Goal: Task Accomplishment & Management: Manage account settings

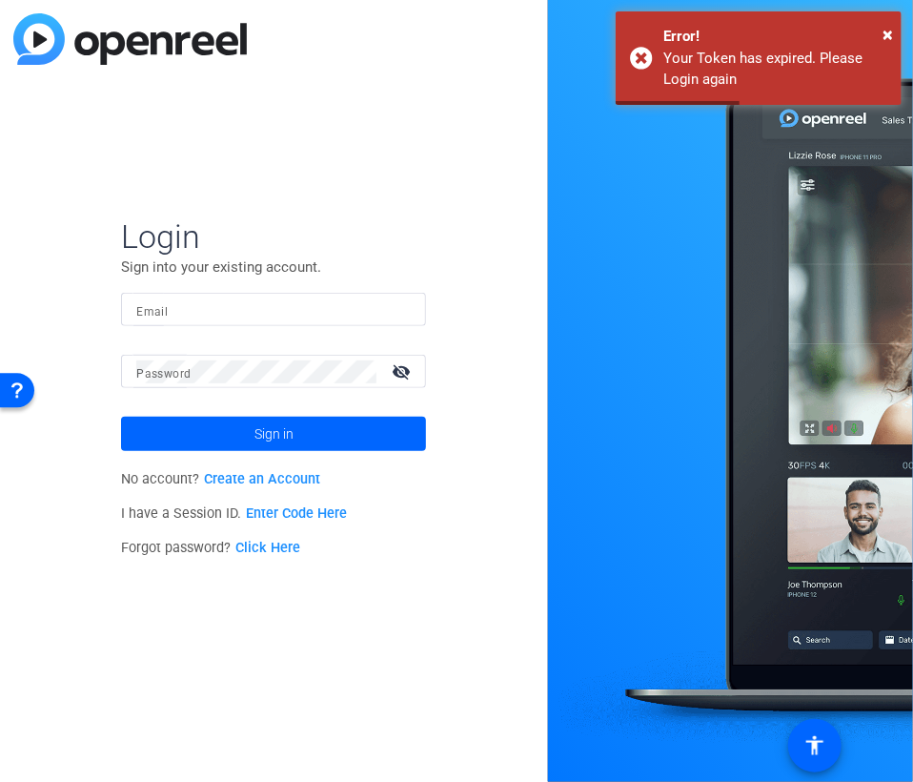
click at [209, 302] on input "Email" at bounding box center [273, 309] width 275 height 23
type input "[EMAIL_ADDRESS][DOMAIN_NAME]"
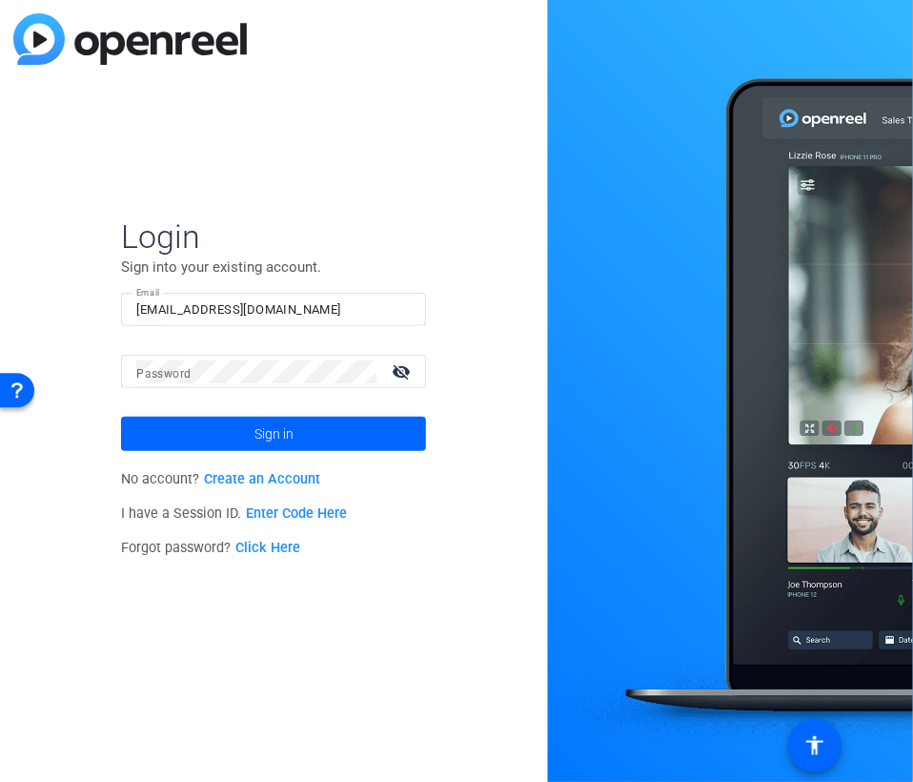
click at [210, 356] on div at bounding box center [256, 371] width 240 height 33
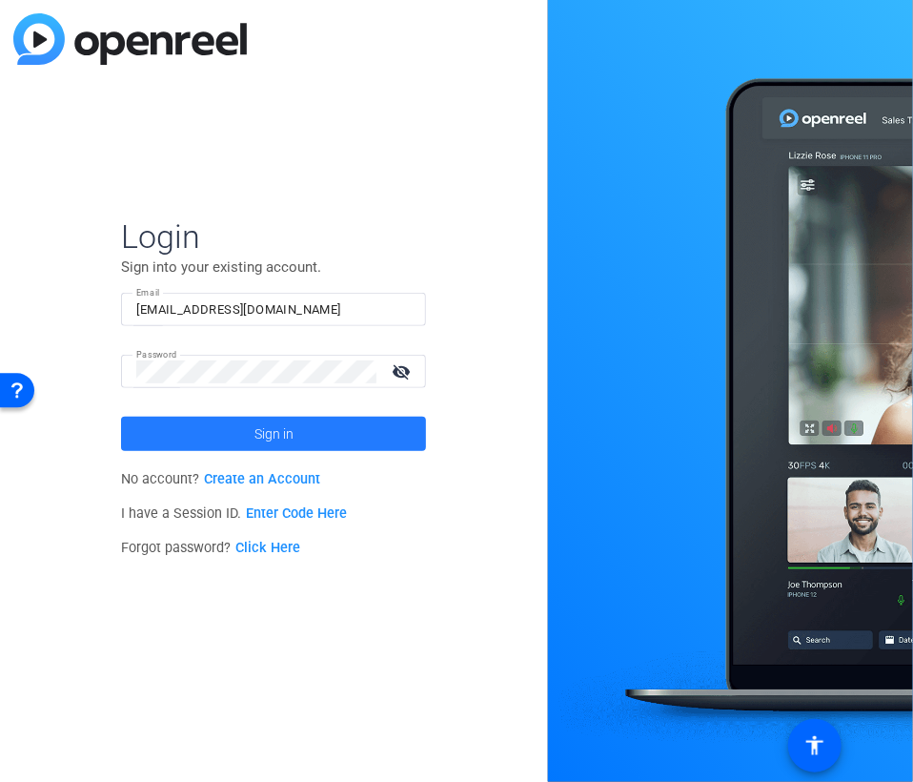
click at [336, 421] on span at bounding box center [273, 434] width 305 height 46
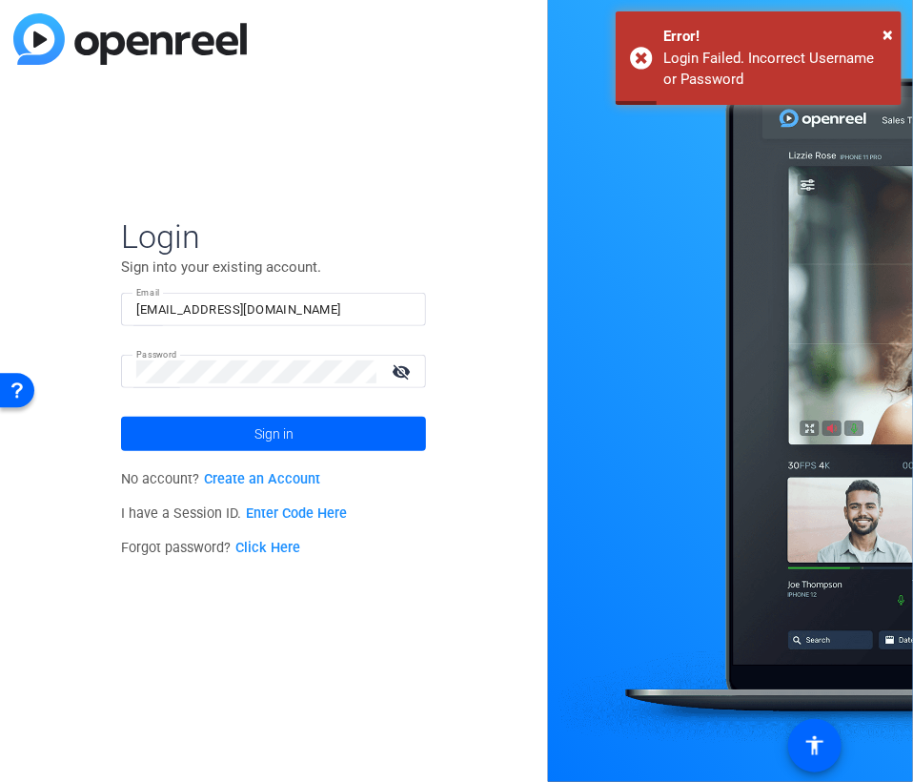
click at [409, 377] on mat-icon "visibility_off" at bounding box center [403, 372] width 46 height 28
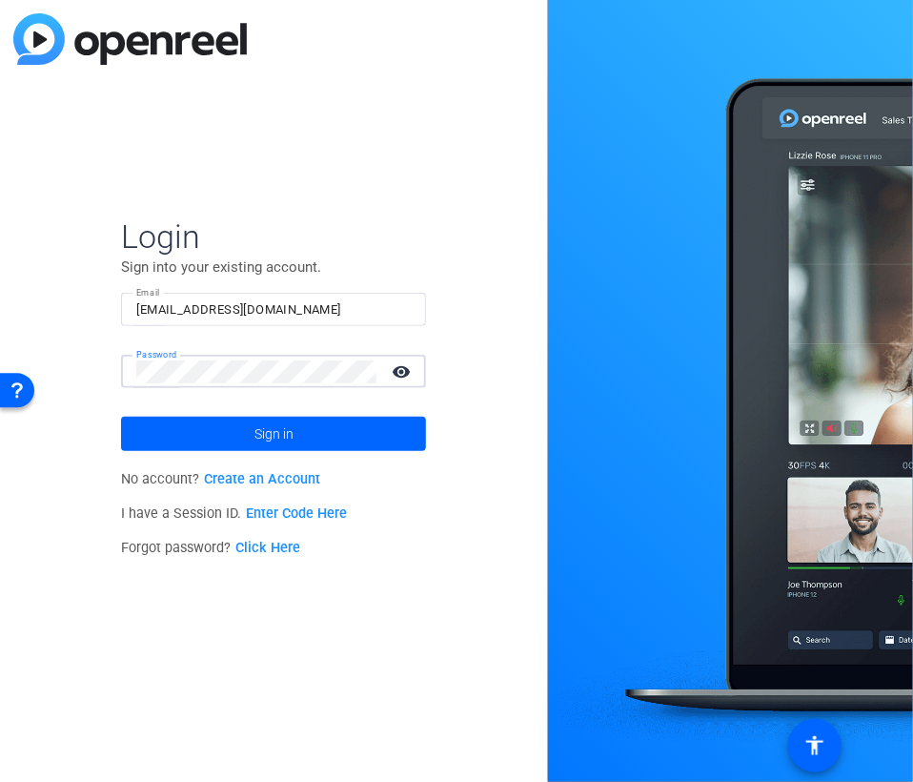
click at [57, 379] on div "Login Sign into your existing account. Email Samir.Mallick@us.gt.com Password v…" at bounding box center [274, 391] width 548 height 782
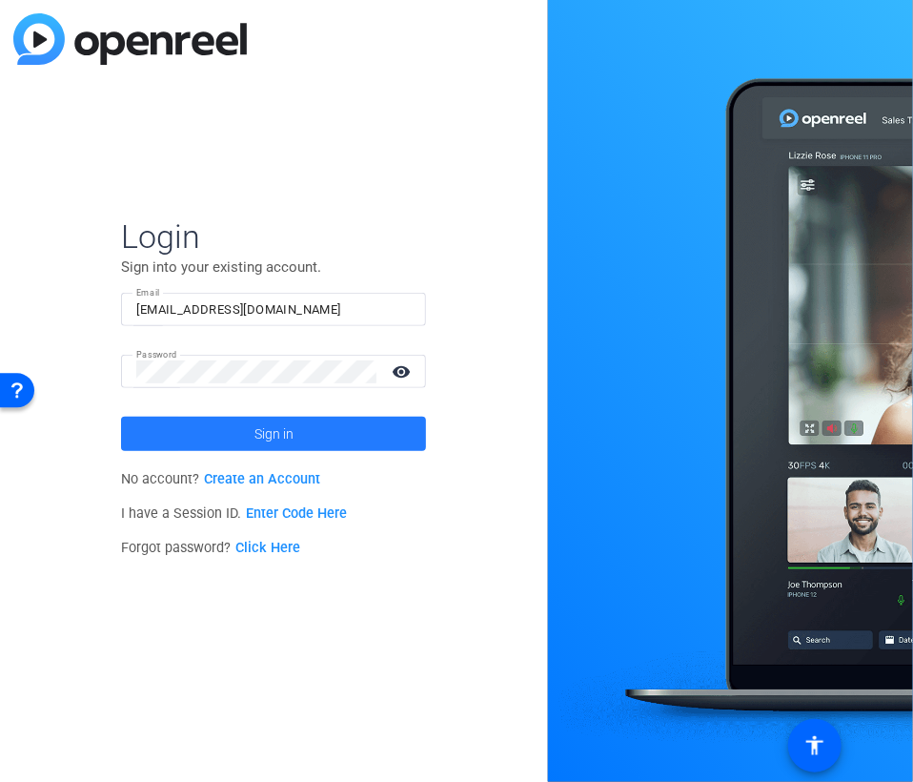
click at [181, 434] on span at bounding box center [273, 434] width 305 height 46
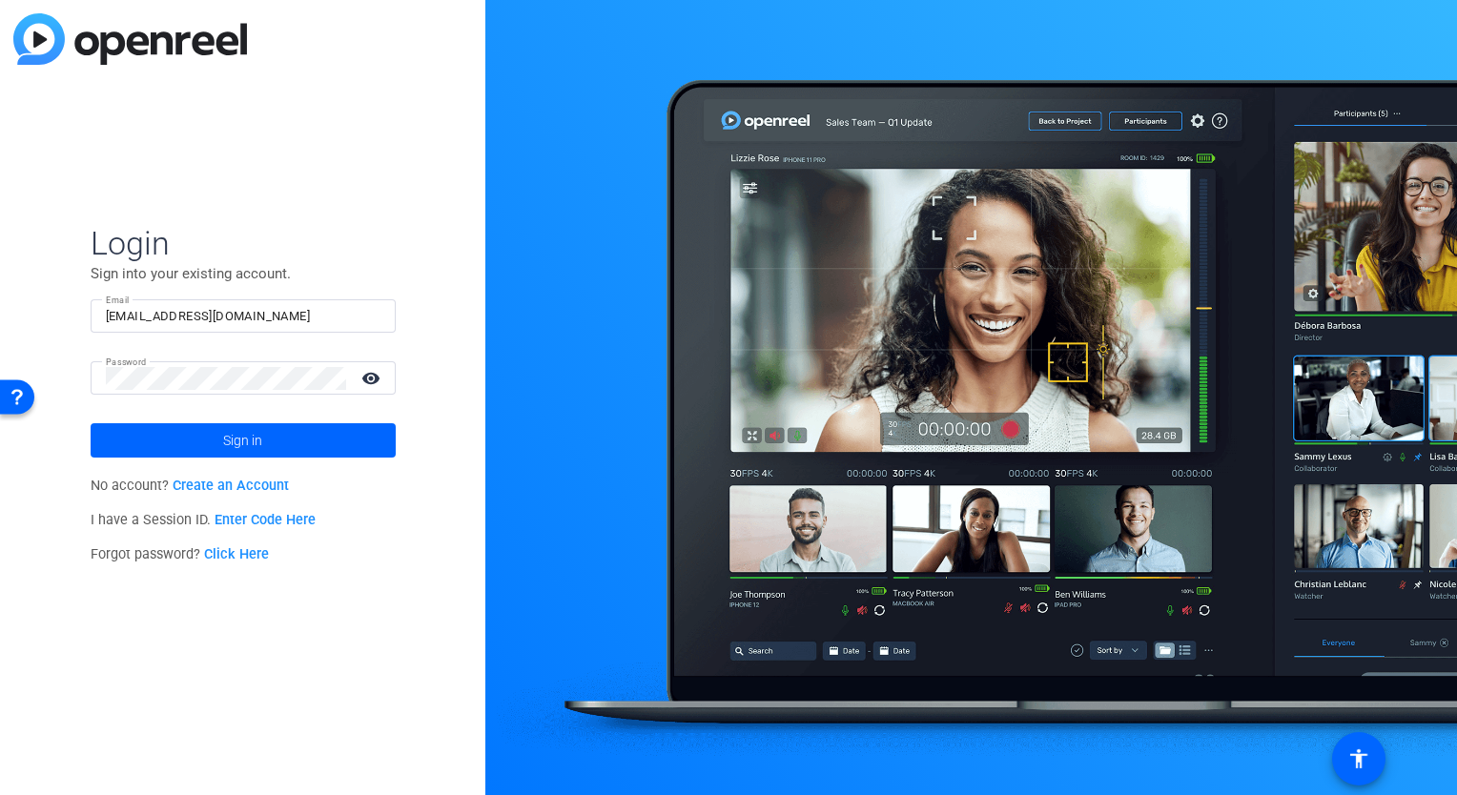
click at [240, 557] on link "Click Here" at bounding box center [236, 554] width 65 height 16
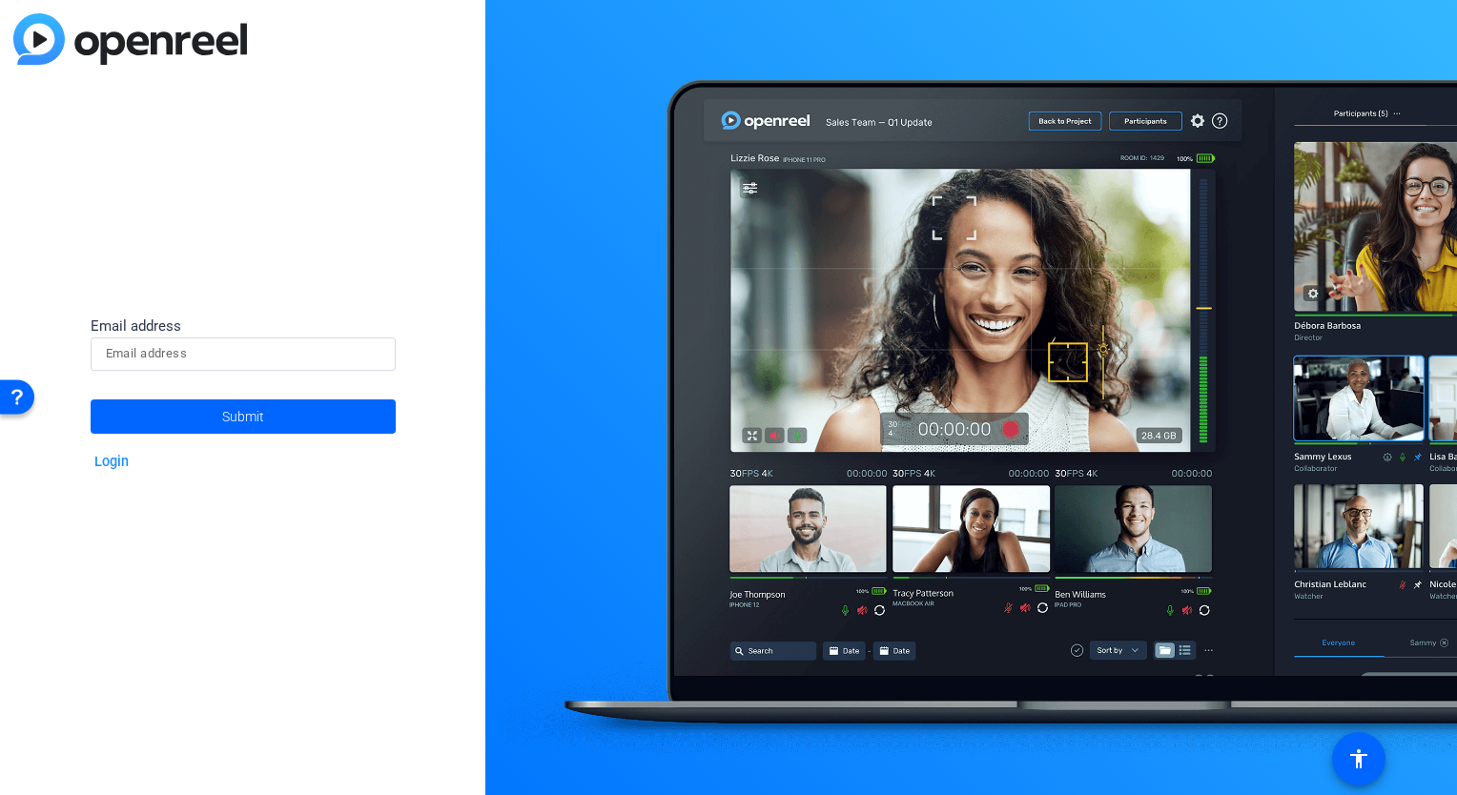
click at [235, 361] on input at bounding box center [243, 353] width 275 height 23
type input "[EMAIL_ADDRESS][DOMAIN_NAME]"
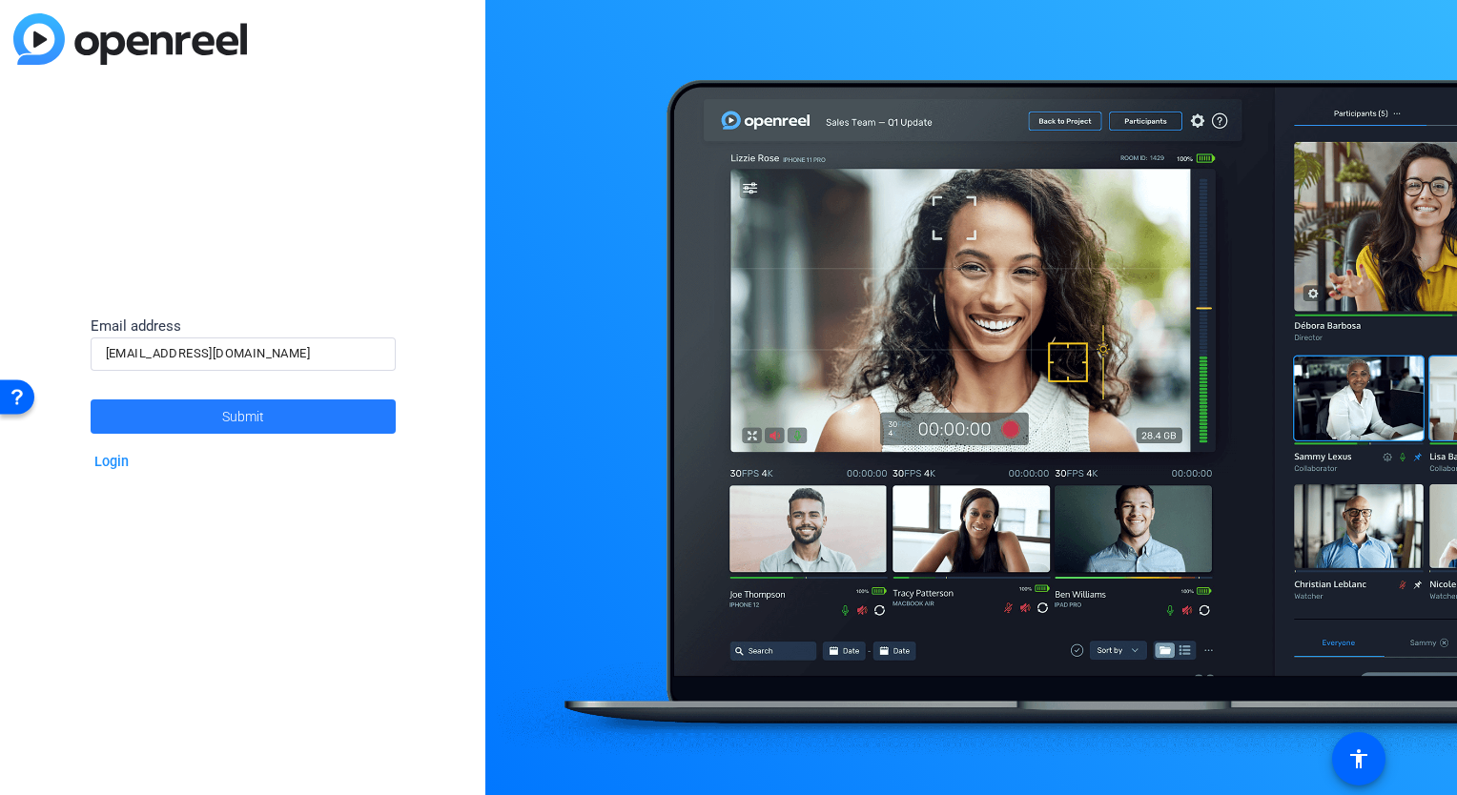
click at [199, 414] on span at bounding box center [243, 417] width 305 height 46
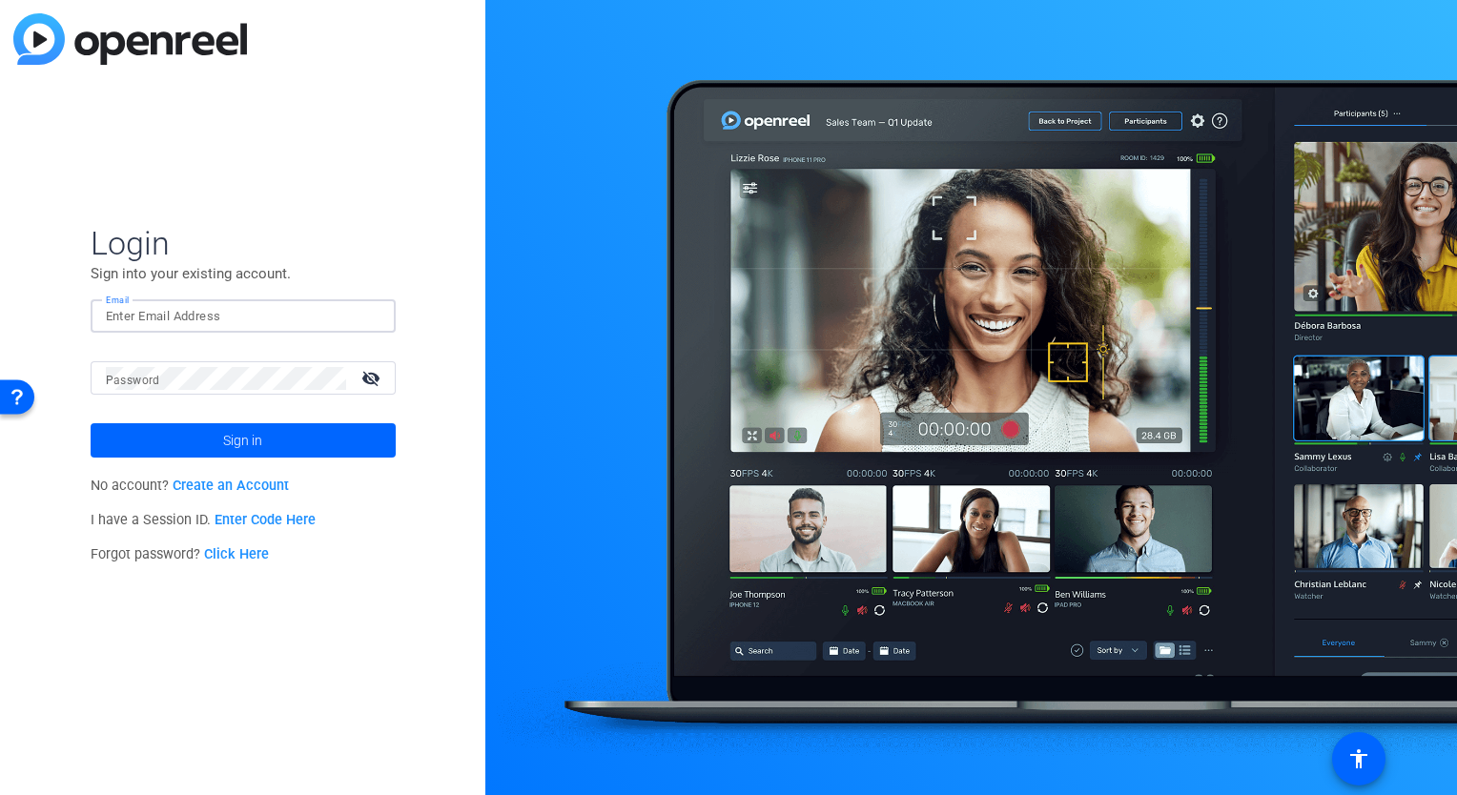
click at [271, 311] on input "Email" at bounding box center [243, 316] width 275 height 23
type input "[EMAIL_ADDRESS][DOMAIN_NAME]"
click at [250, 555] on link "Click Here" at bounding box center [236, 554] width 65 height 16
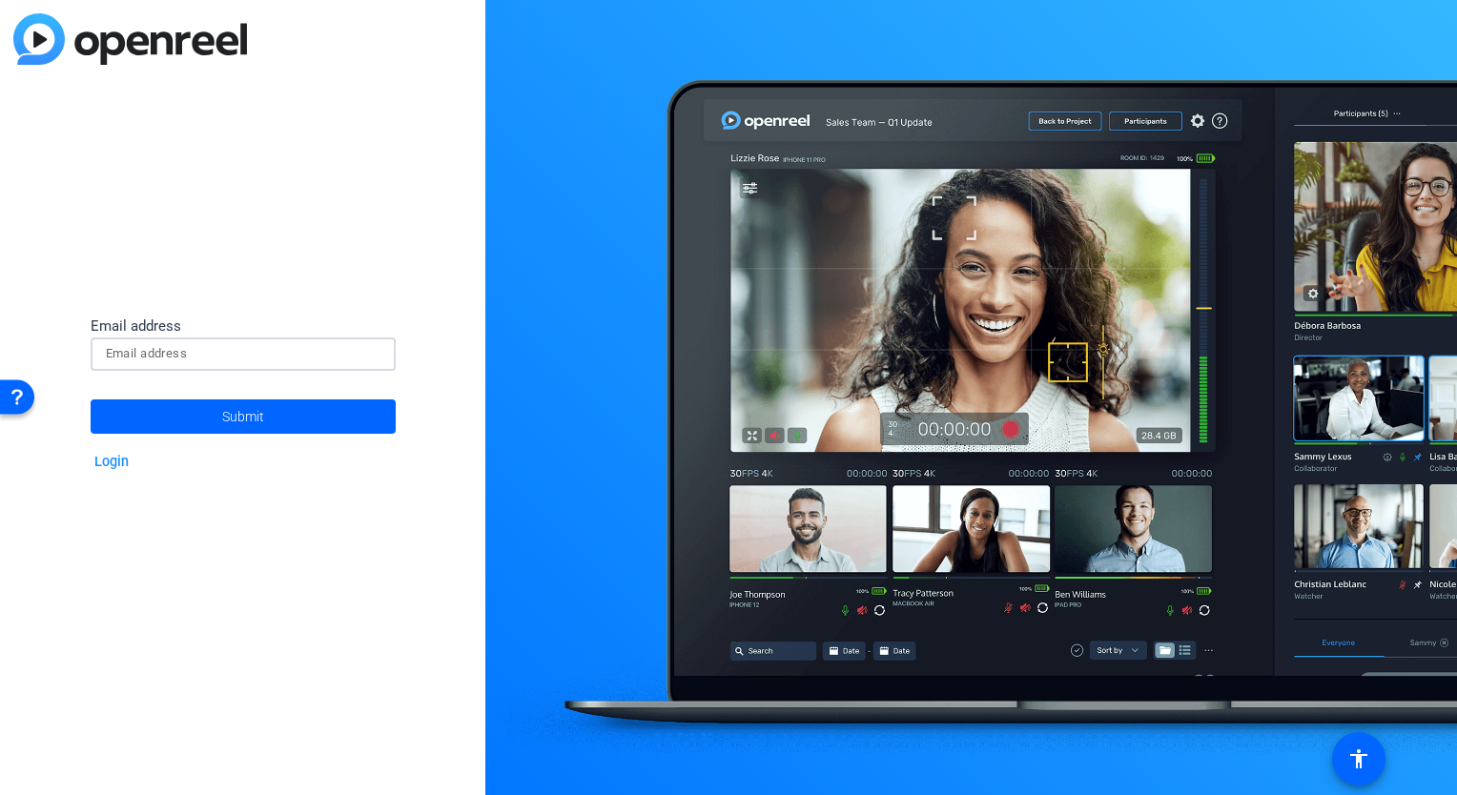
click at [216, 356] on input at bounding box center [243, 353] width 275 height 23
type input "[EMAIL_ADDRESS][DOMAIN_NAME]"
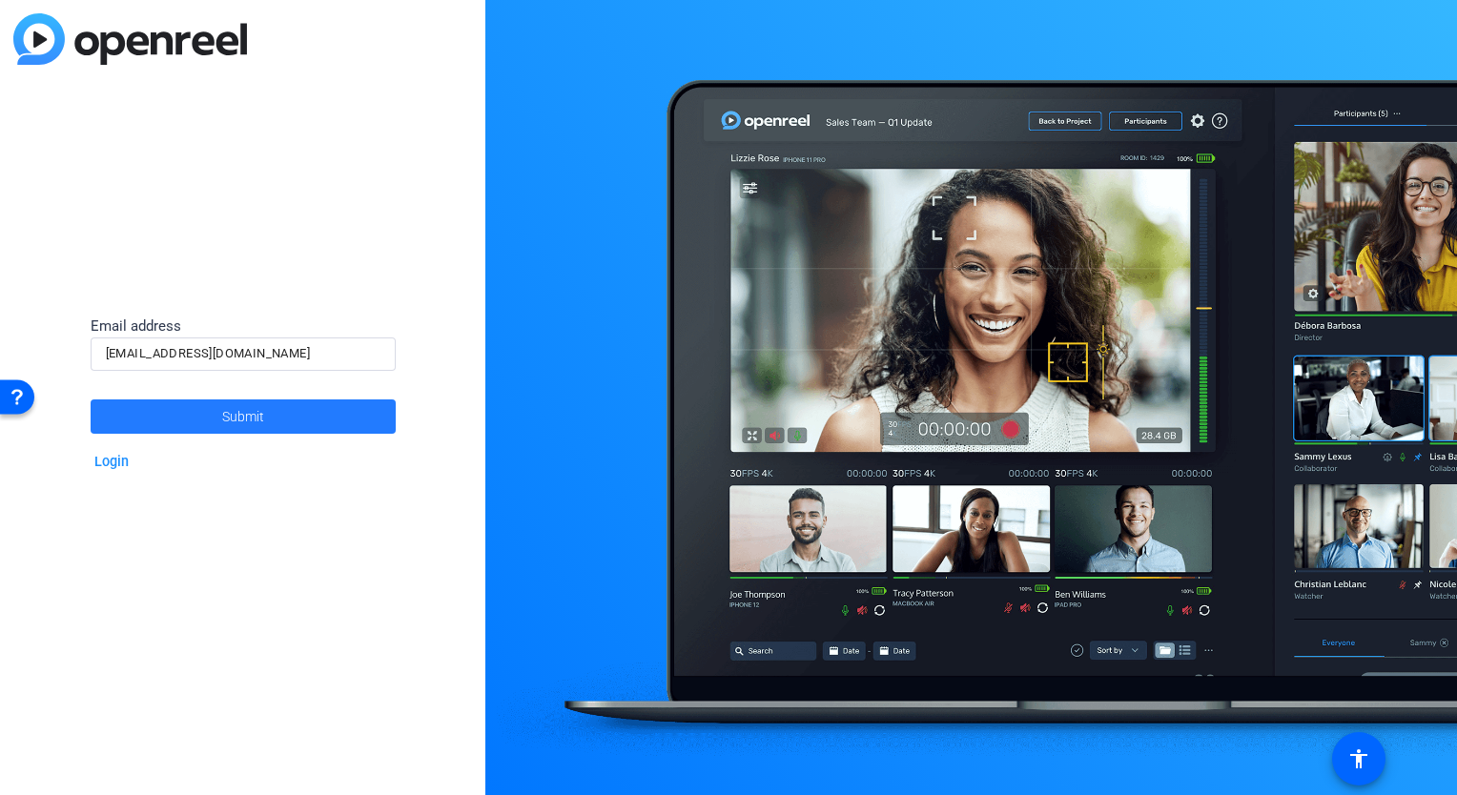
click at [237, 418] on span "Submit" at bounding box center [243, 417] width 42 height 48
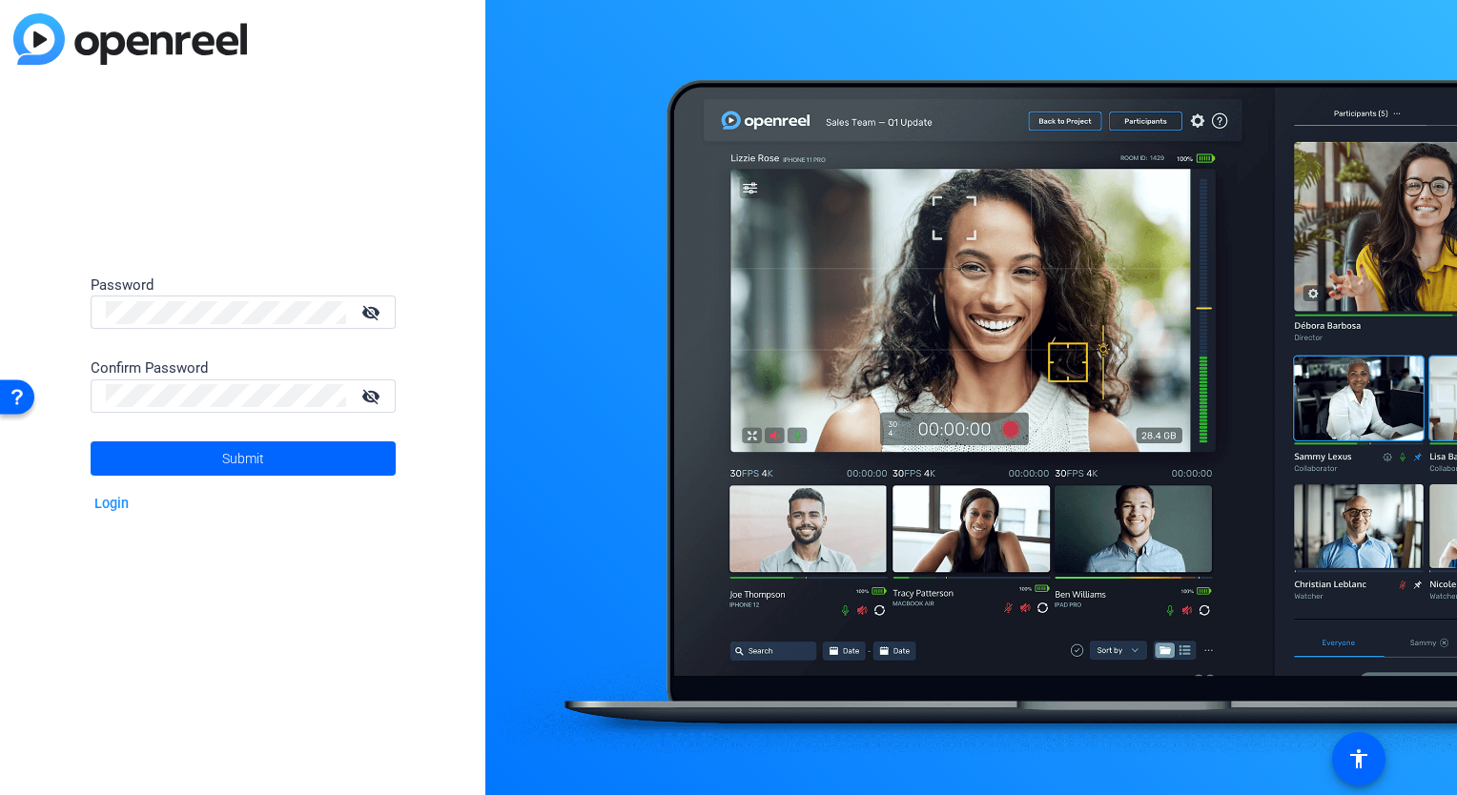
click at [374, 313] on mat-icon "visibility_off" at bounding box center [373, 312] width 46 height 28
click at [0, 395] on html "Accessibility Screen-Reader Guide, Feedback, and Issue Reporting | New window P…" at bounding box center [728, 397] width 1457 height 795
click at [366, 406] on mat-icon "visibility_off" at bounding box center [373, 396] width 46 height 28
click at [354, 448] on span at bounding box center [243, 459] width 305 height 46
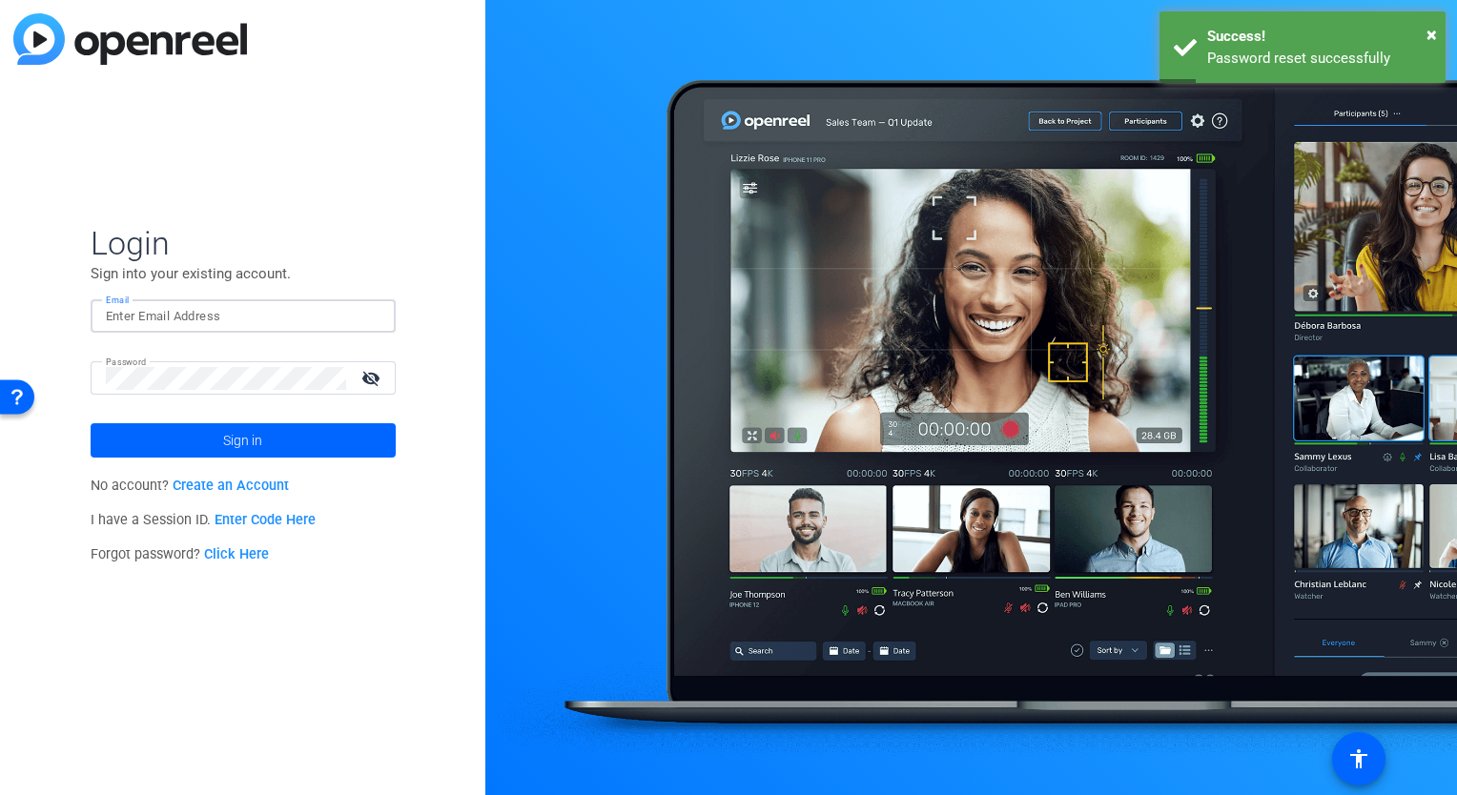
click at [306, 316] on input "Email" at bounding box center [243, 316] width 275 height 23
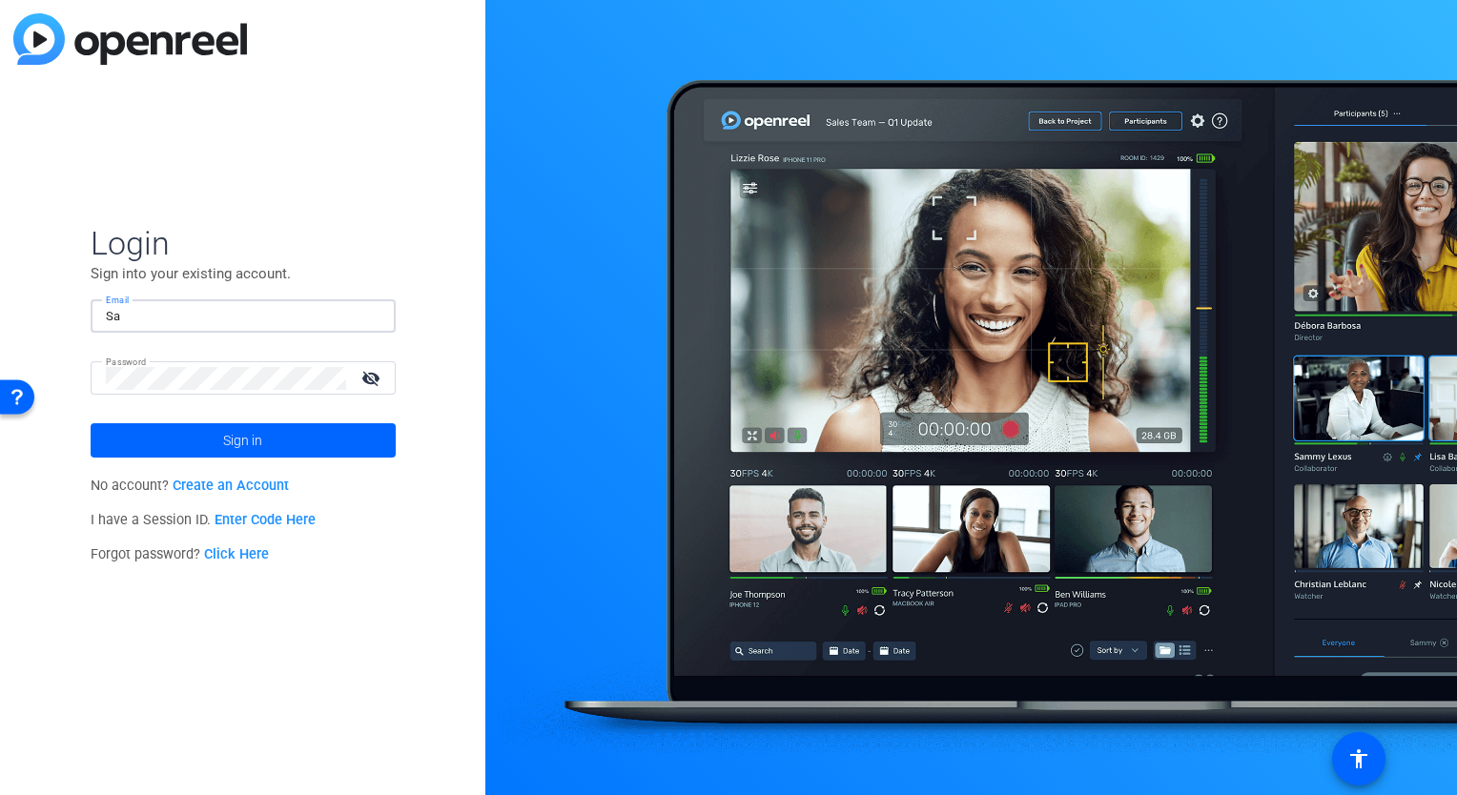
type input "[EMAIL_ADDRESS][DOMAIN_NAME]"
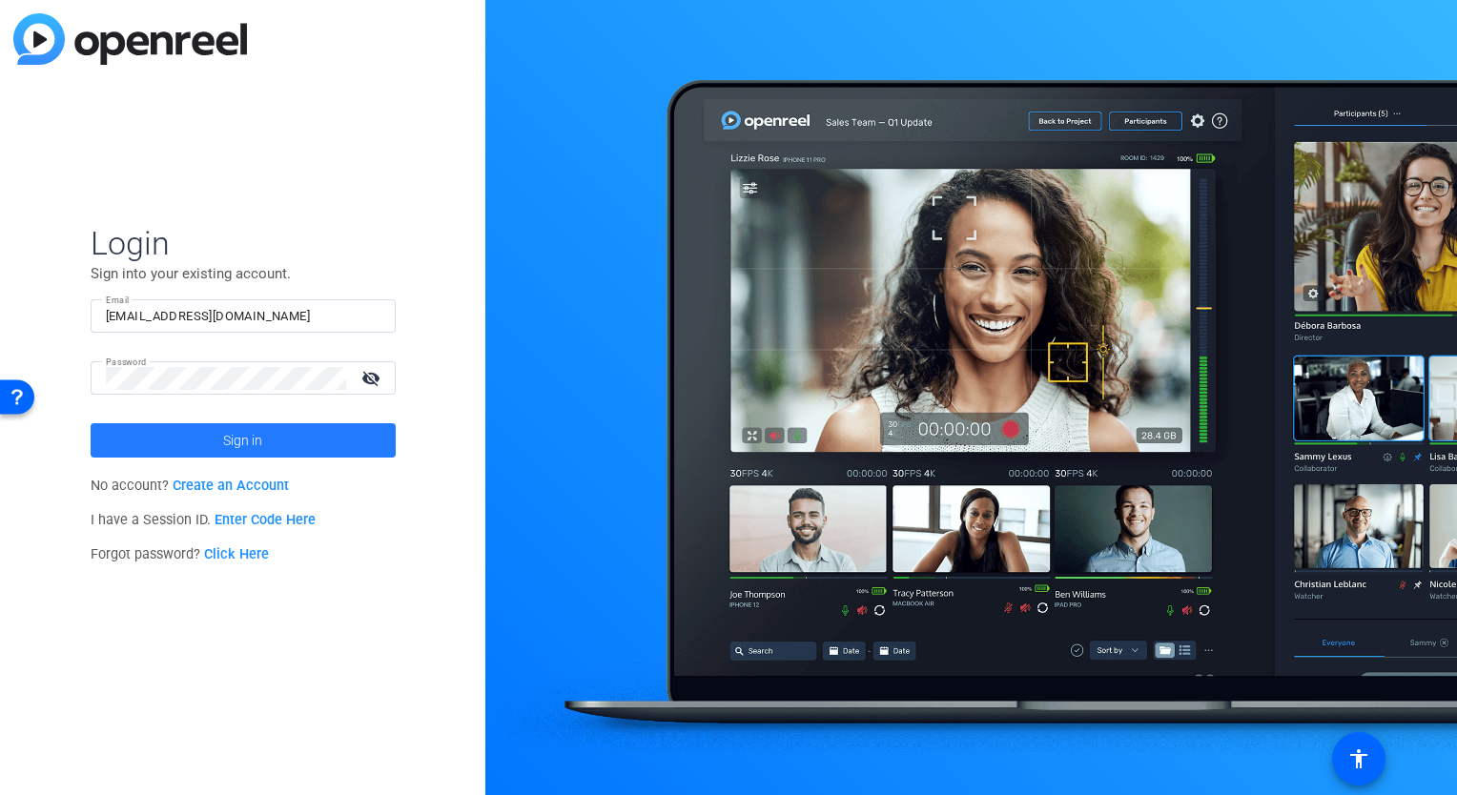
click at [291, 452] on span at bounding box center [243, 441] width 305 height 46
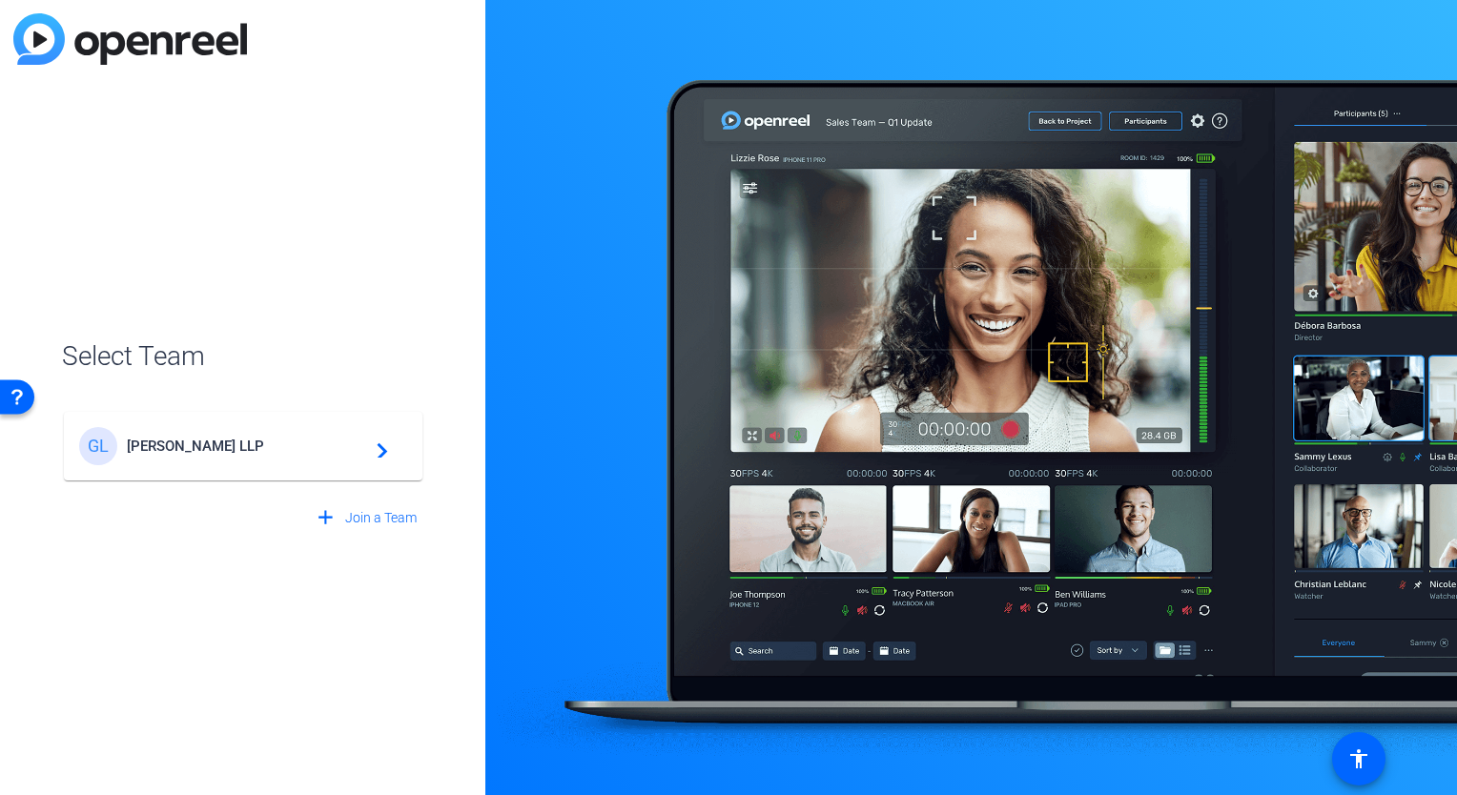
click at [235, 452] on span "[PERSON_NAME] LLP" at bounding box center [246, 446] width 238 height 17
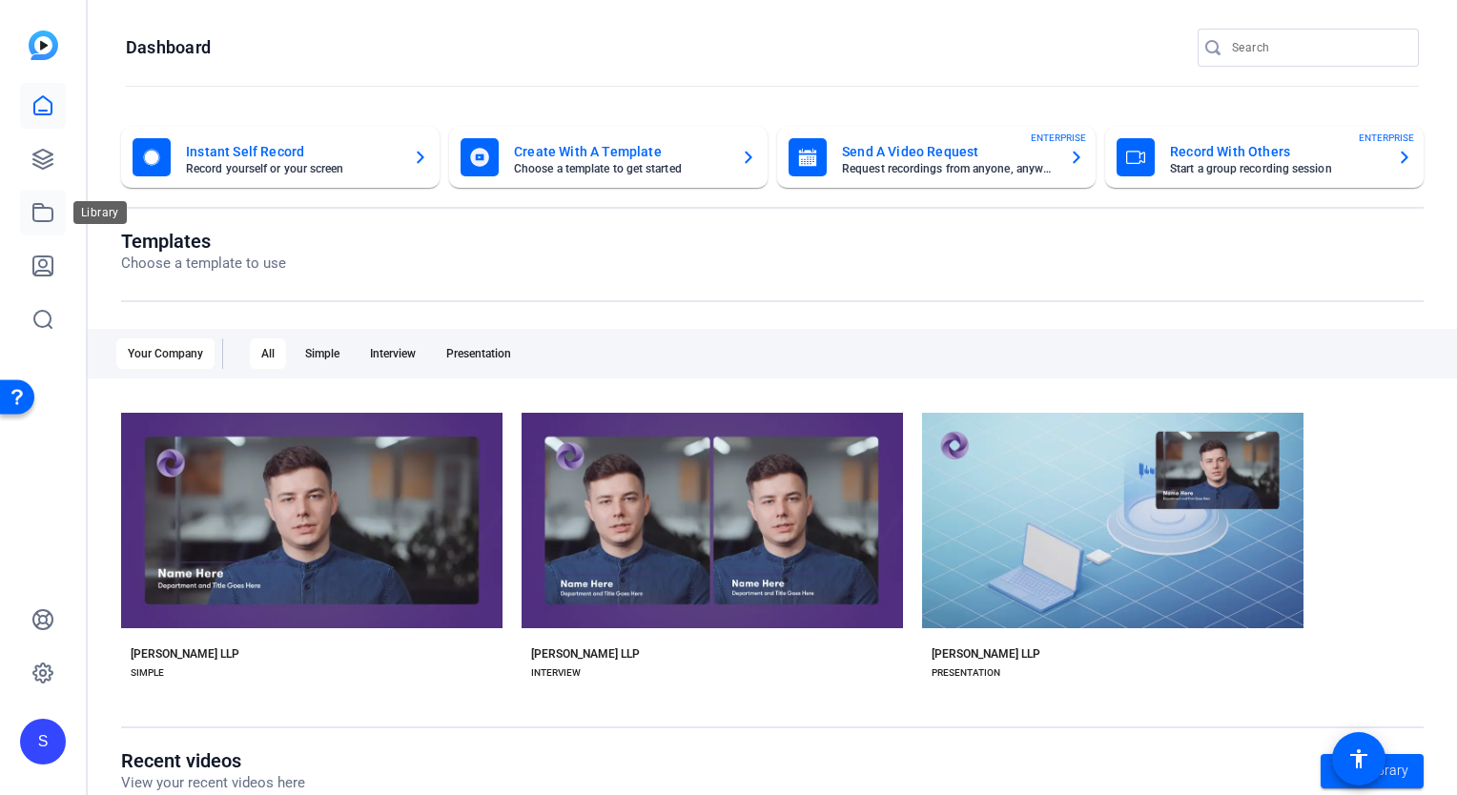
click at [31, 216] on icon at bounding box center [42, 212] width 23 height 23
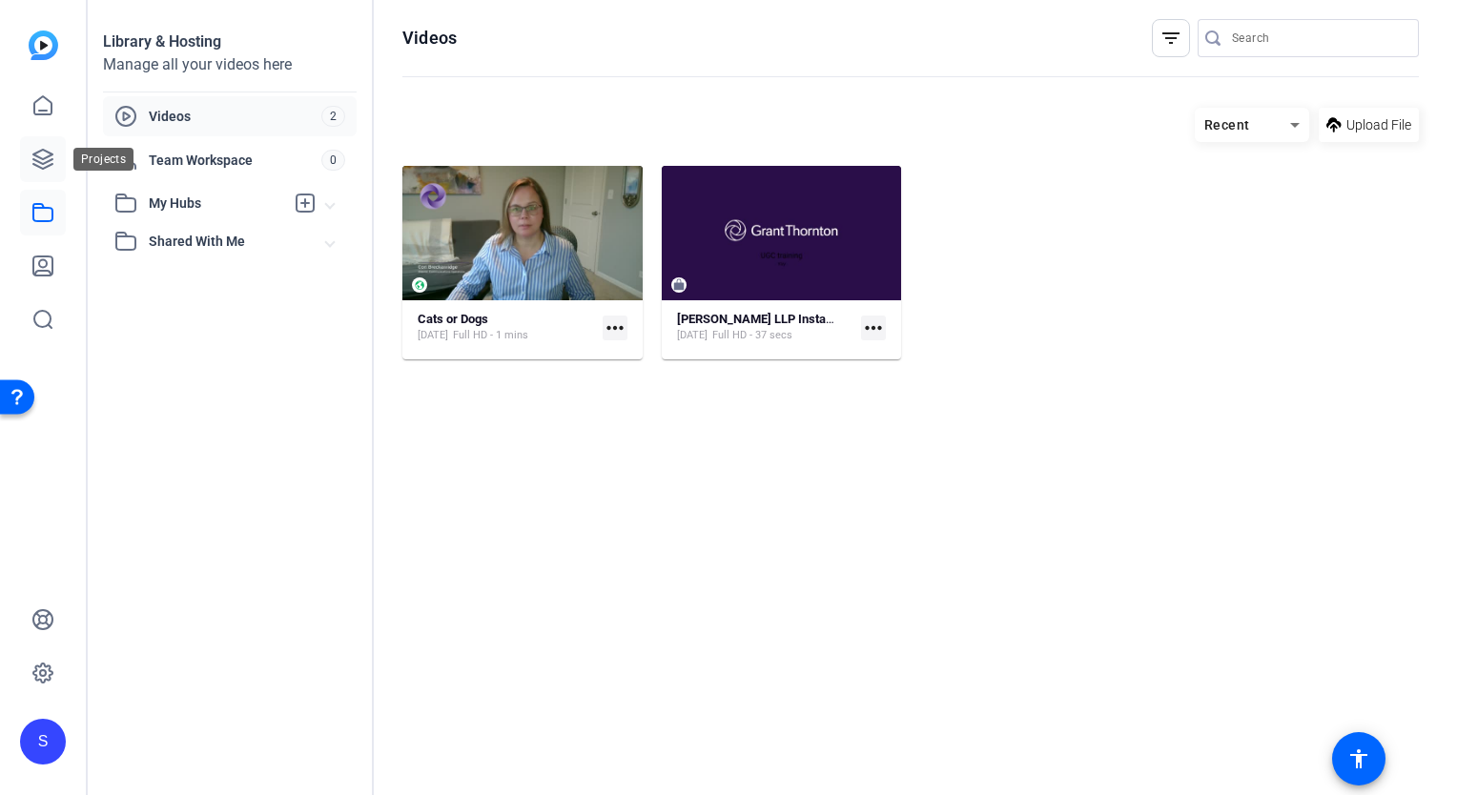
click at [52, 160] on icon at bounding box center [42, 159] width 23 height 23
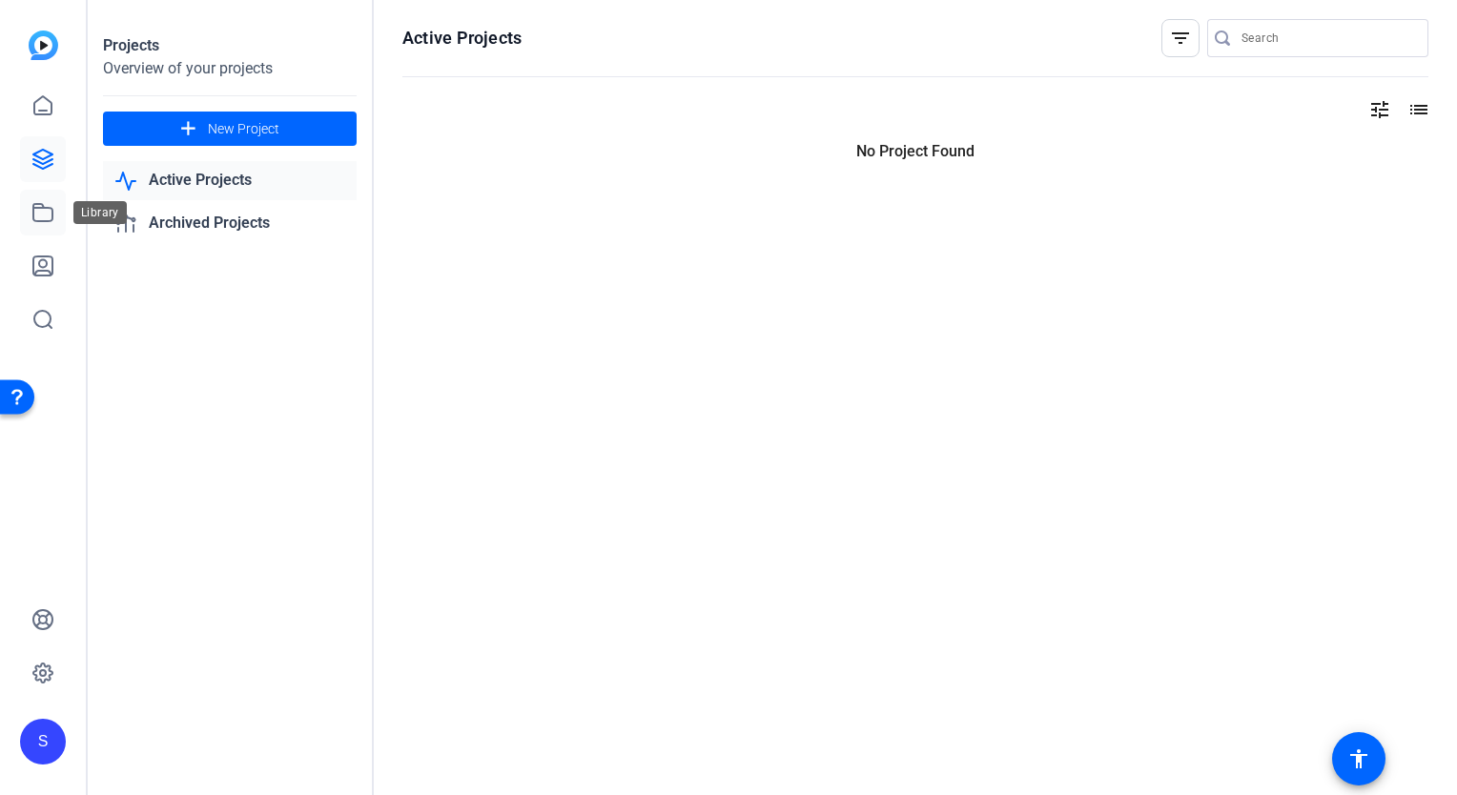
click at [46, 217] on icon at bounding box center [42, 212] width 23 height 23
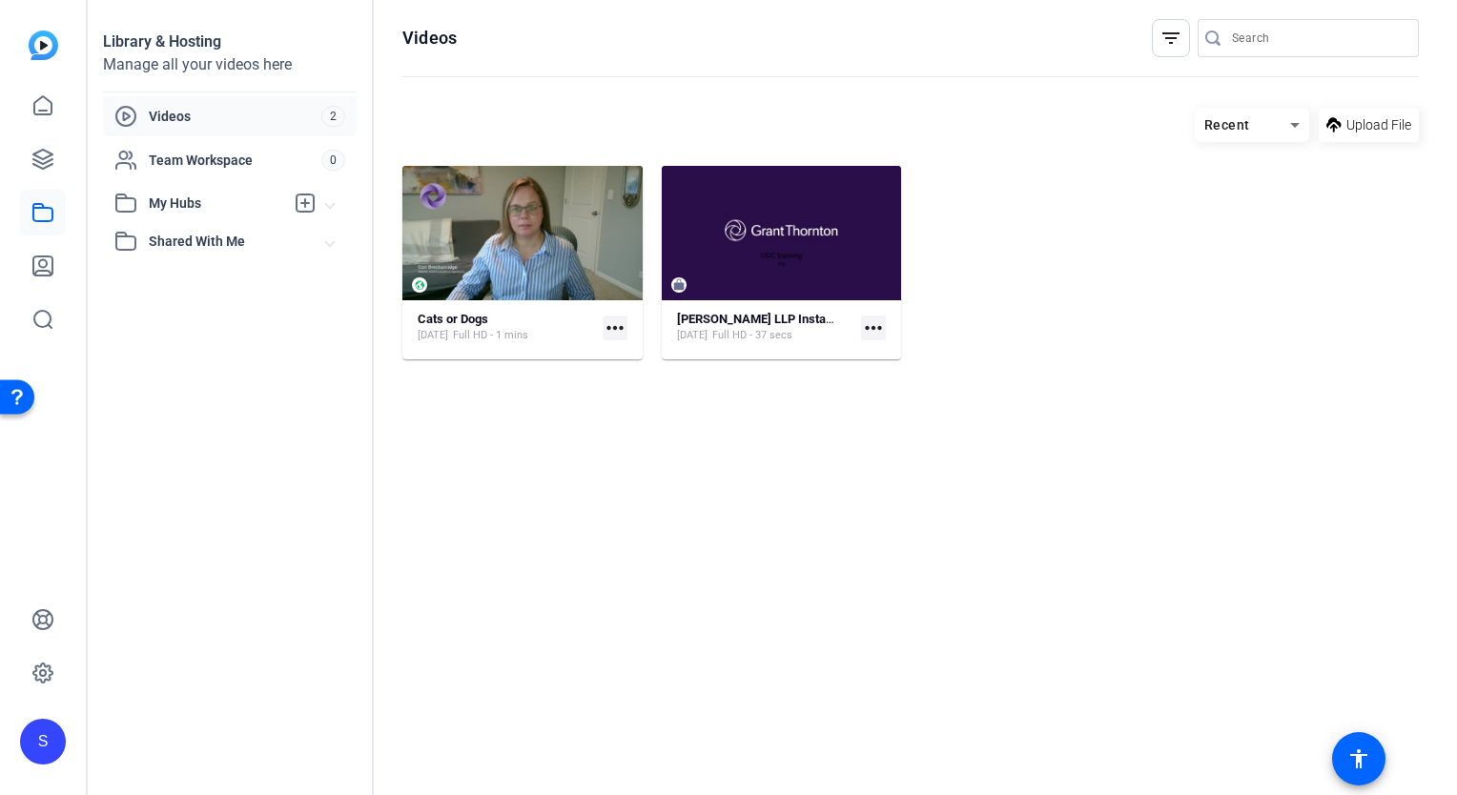
click at [35, 741] on div "S" at bounding box center [43, 742] width 46 height 46
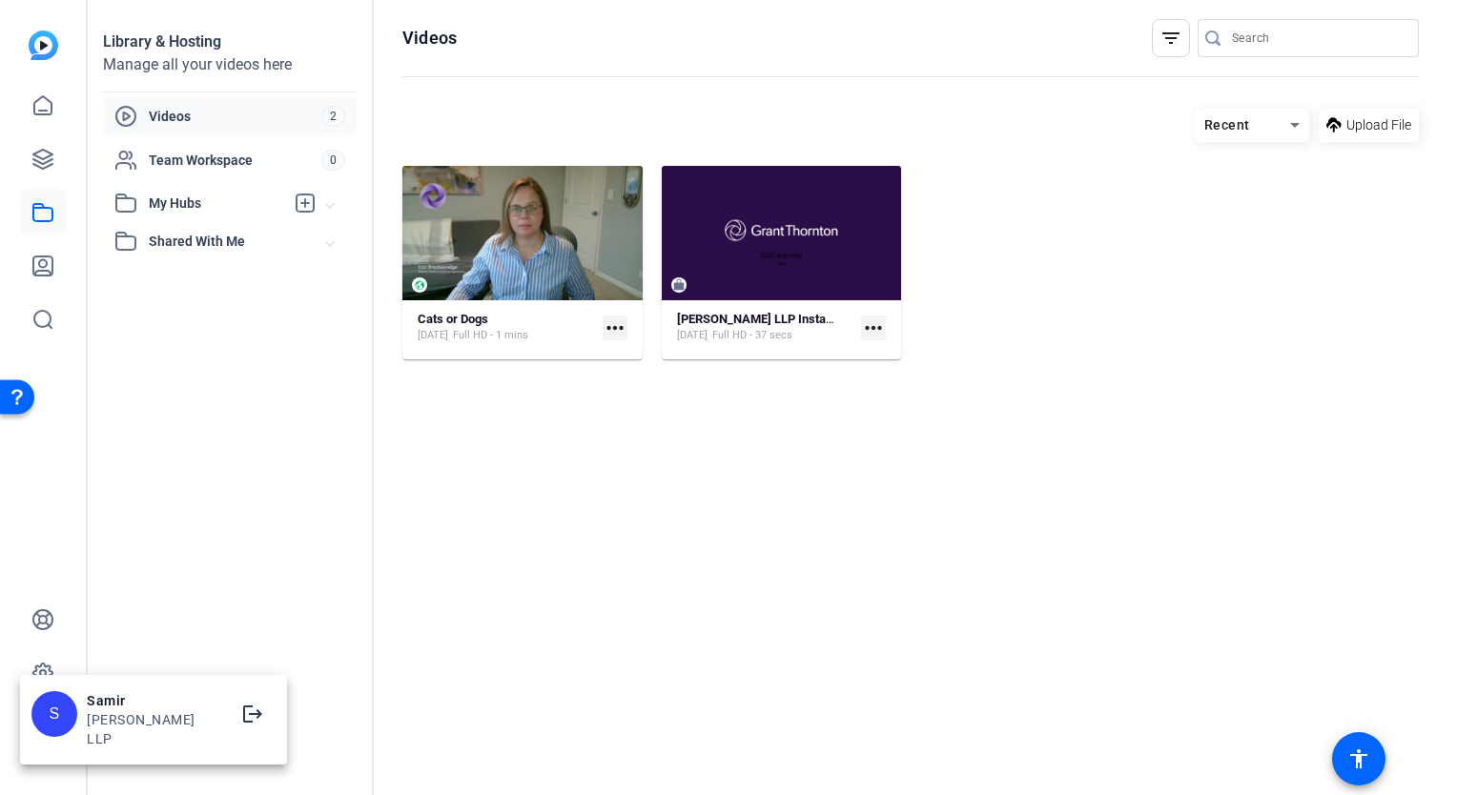
click at [118, 737] on div "[PERSON_NAME] LLP" at bounding box center [153, 729] width 133 height 38
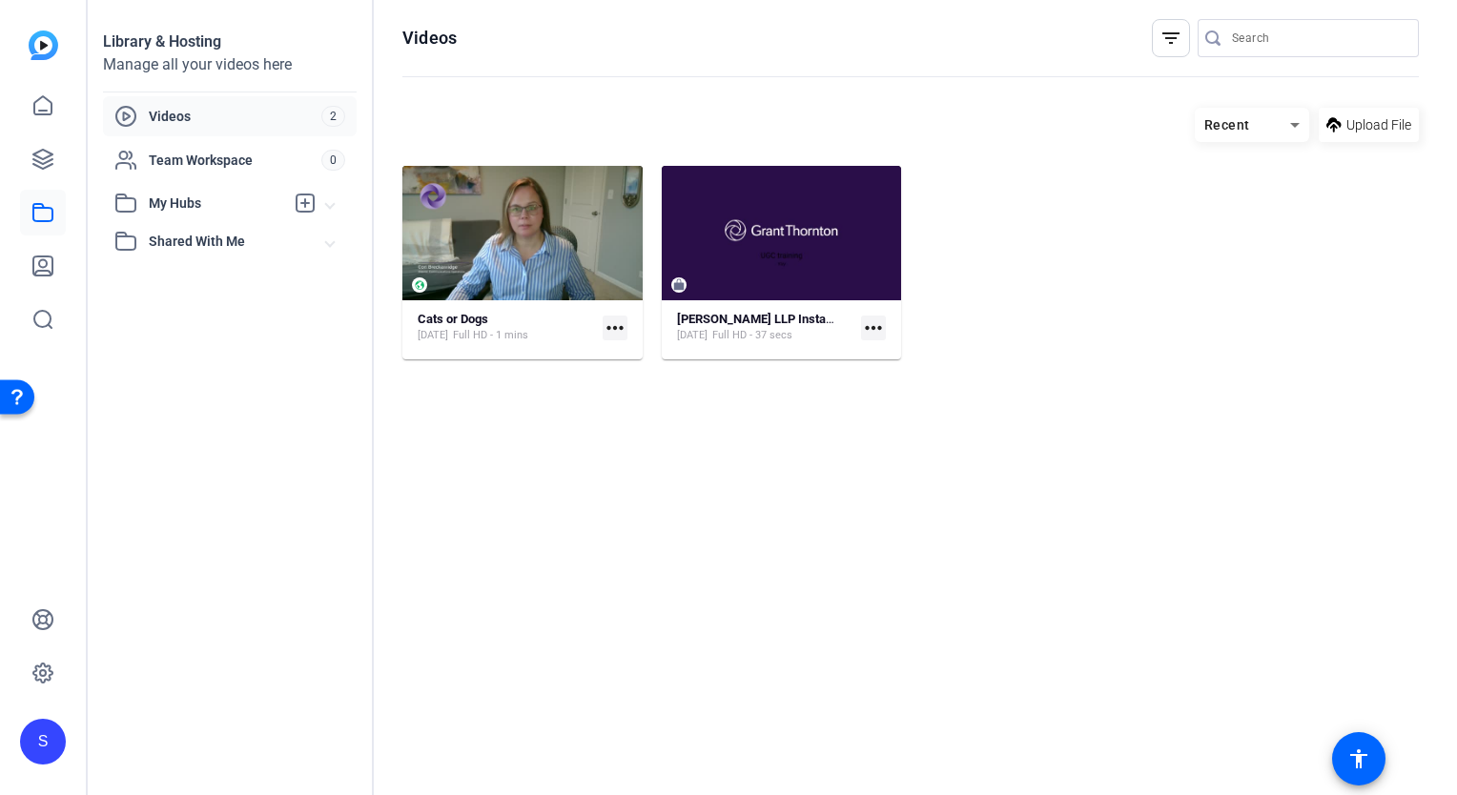
click at [480, 556] on hosting-listing "Recent Upload File Cats or Dogs [DATE] Full HD - 1 mins more_horiz [PERSON_NAME…" at bounding box center [910, 432] width 1016 height 668
click at [227, 248] on span "Shared With Me" at bounding box center [237, 242] width 177 height 20
click at [215, 292] on link "Testing hub 1" at bounding box center [235, 284] width 242 height 38
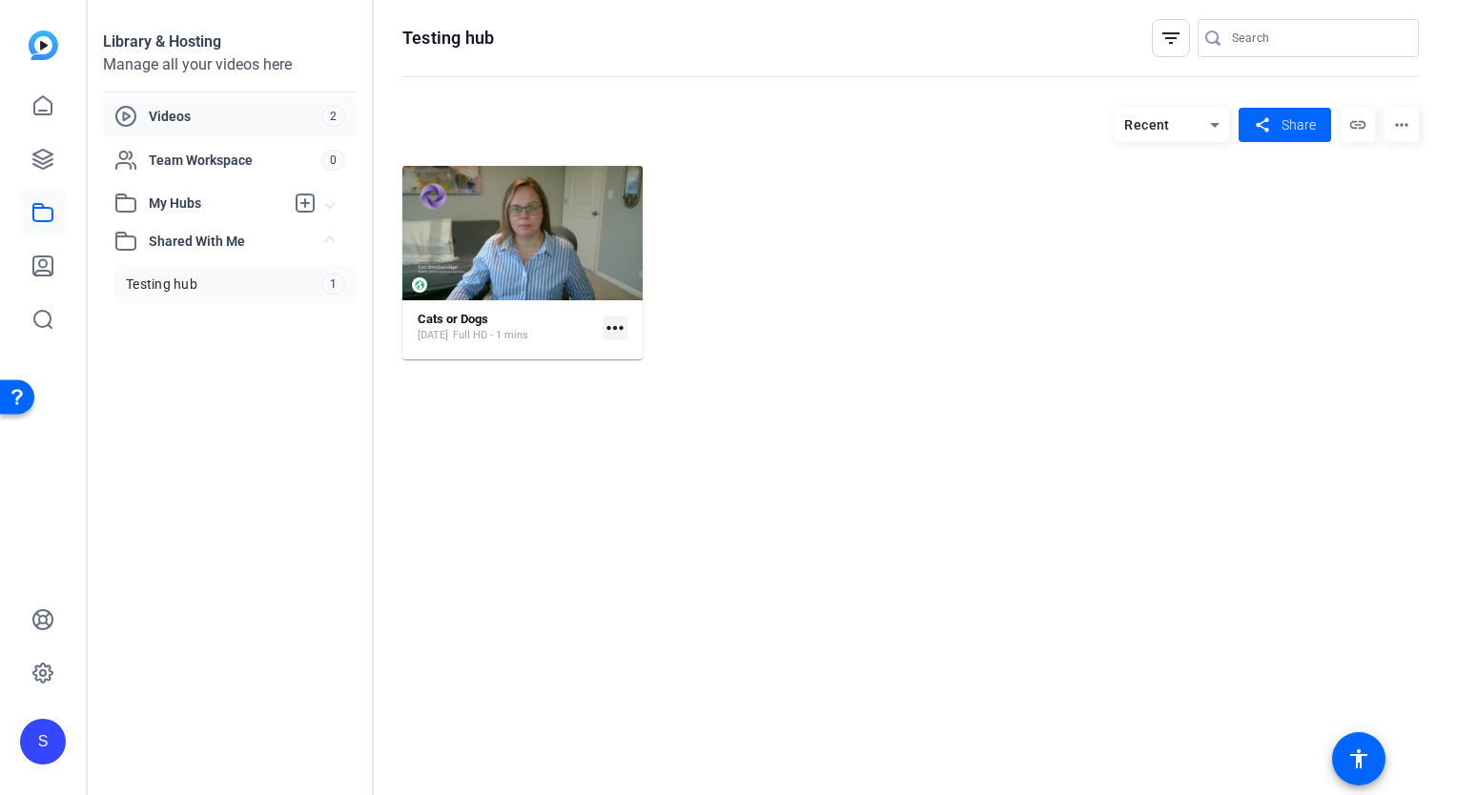
click at [189, 130] on div "Videos 2" at bounding box center [230, 116] width 254 height 40
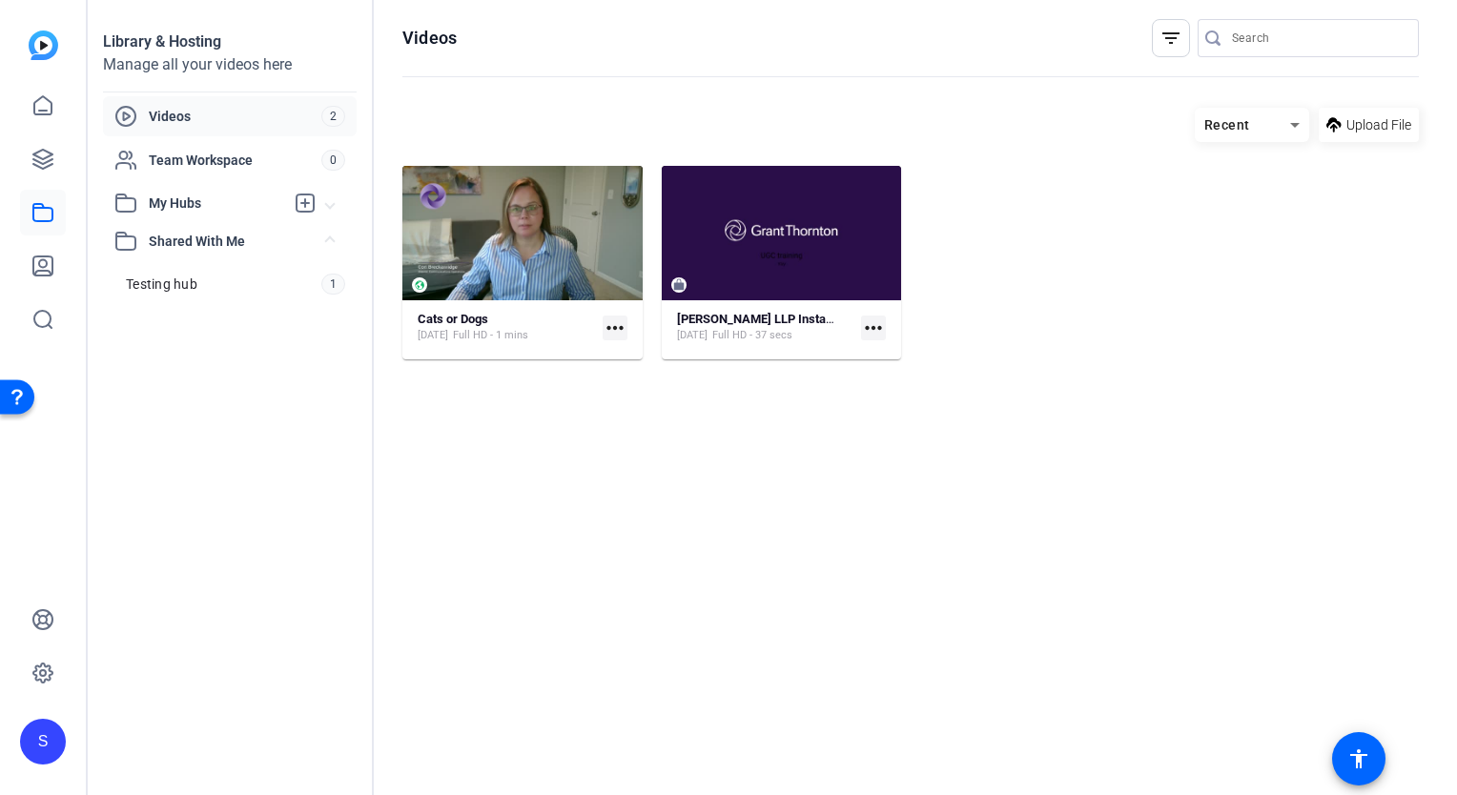
click at [1016, 555] on hosting-listing "Recent Upload File Cats or Dogs [DATE] Full HD - 1 mins more_horiz [PERSON_NAME…" at bounding box center [910, 432] width 1016 height 668
click at [43, 658] on link at bounding box center [43, 673] width 46 height 46
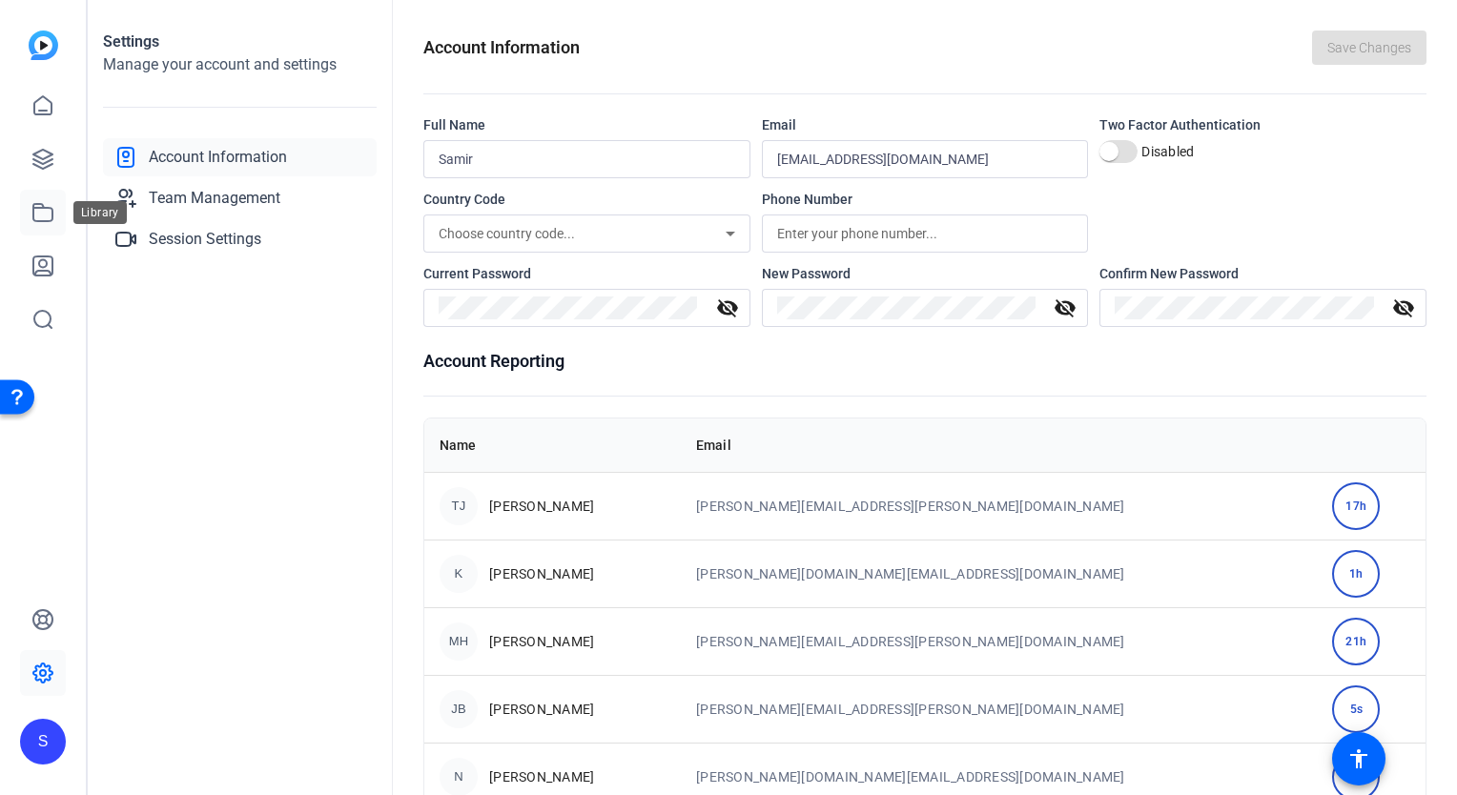
click at [44, 227] on link at bounding box center [43, 213] width 46 height 46
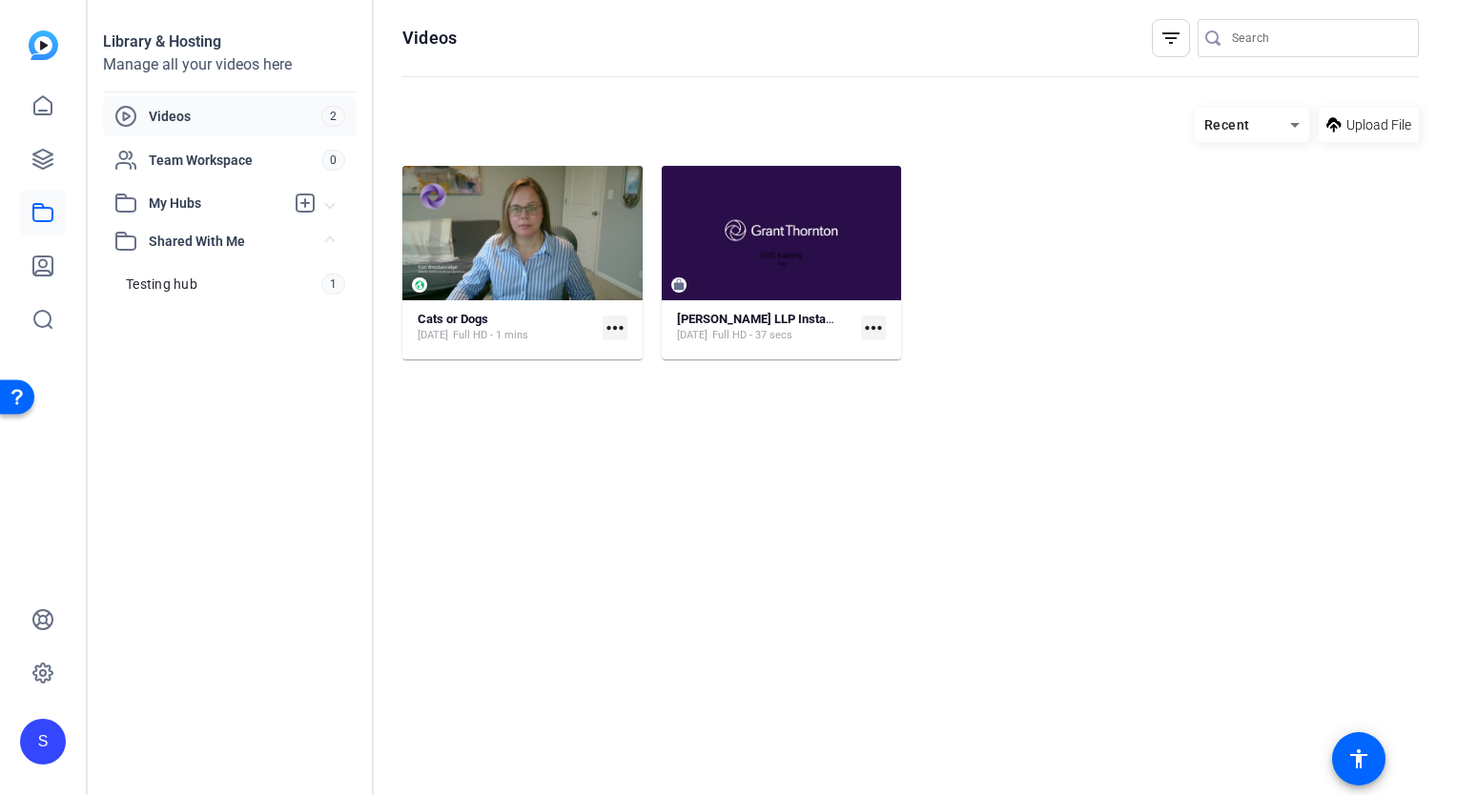
click at [206, 112] on span "Videos" at bounding box center [235, 116] width 173 height 19
click at [214, 117] on span "Videos" at bounding box center [235, 116] width 173 height 19
click at [622, 329] on mat-icon "more_horiz" at bounding box center [615, 328] width 25 height 25
click at [629, 353] on span "Download" at bounding box center [656, 356] width 76 height 23
click at [54, 112] on link at bounding box center [43, 106] width 46 height 46
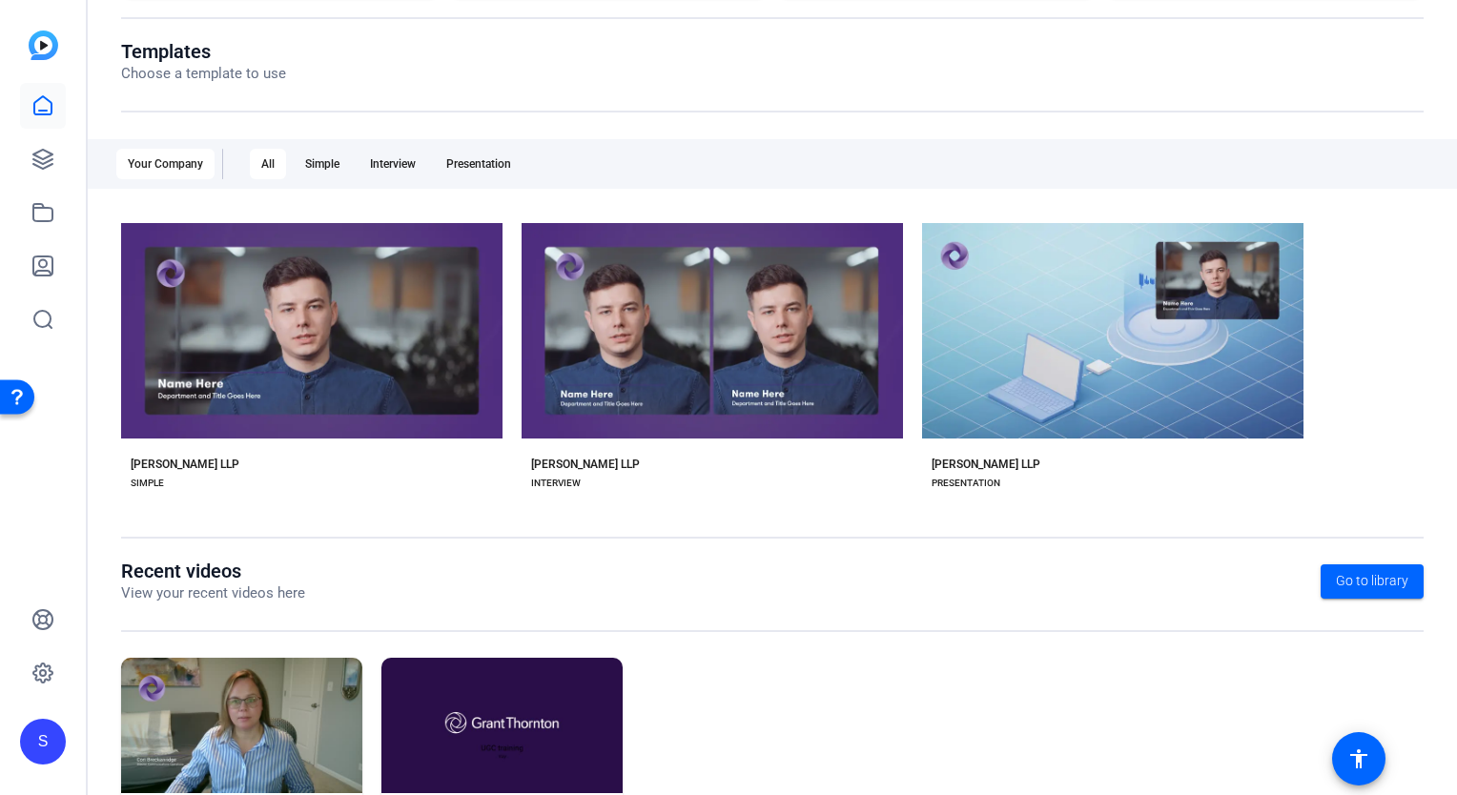
scroll to position [289, 0]
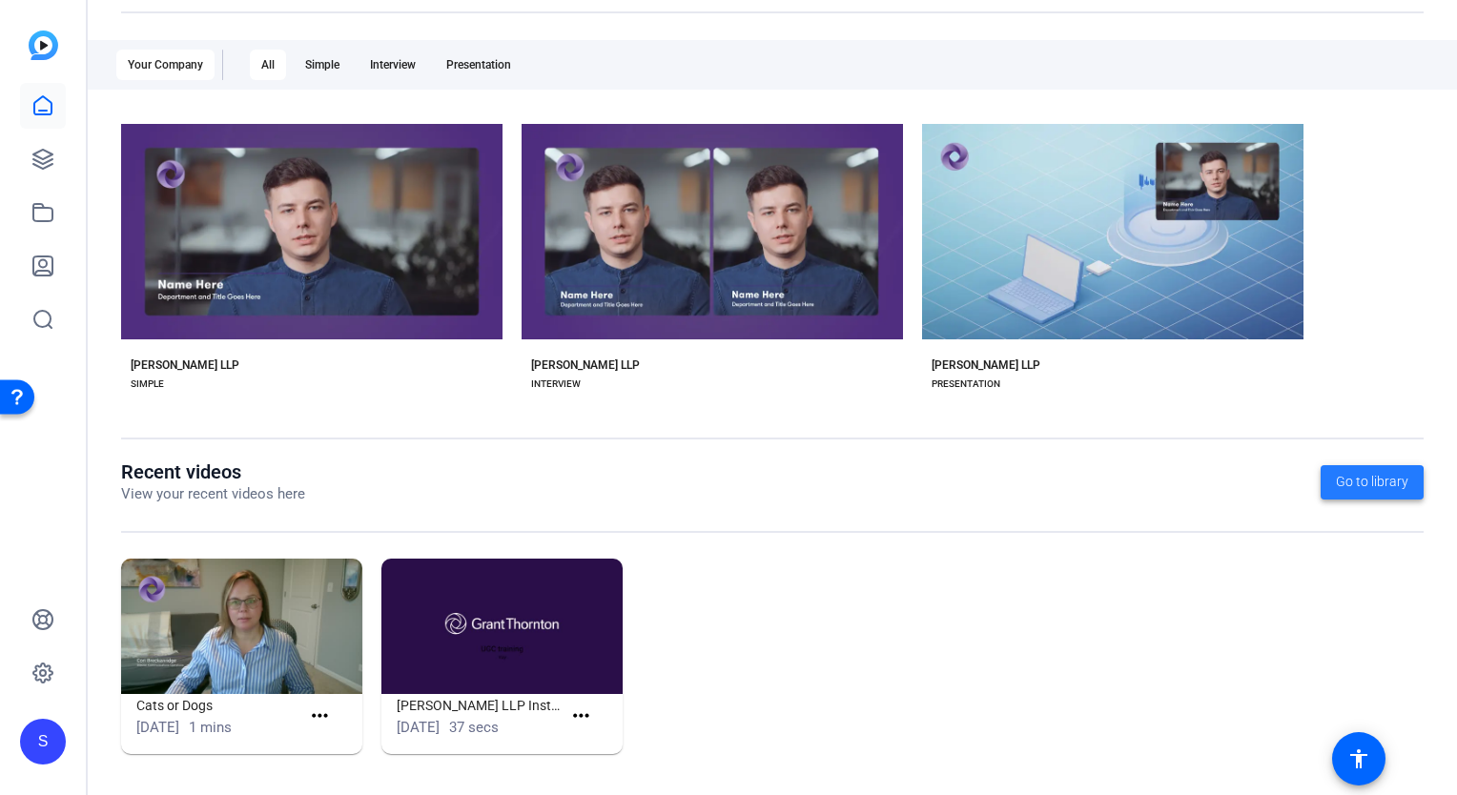
click at [1348, 494] on span at bounding box center [1371, 483] width 103 height 46
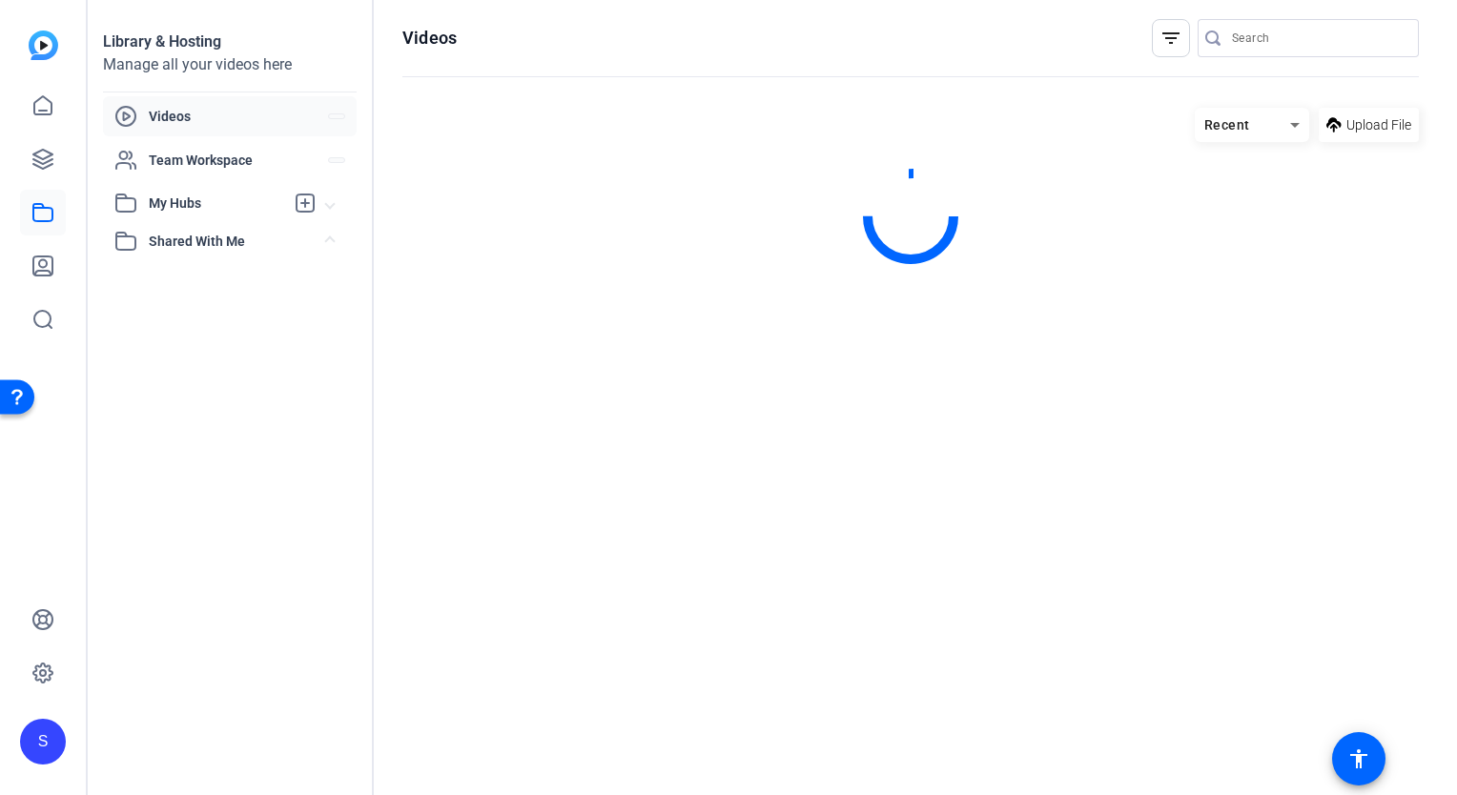
scroll to position [0, 0]
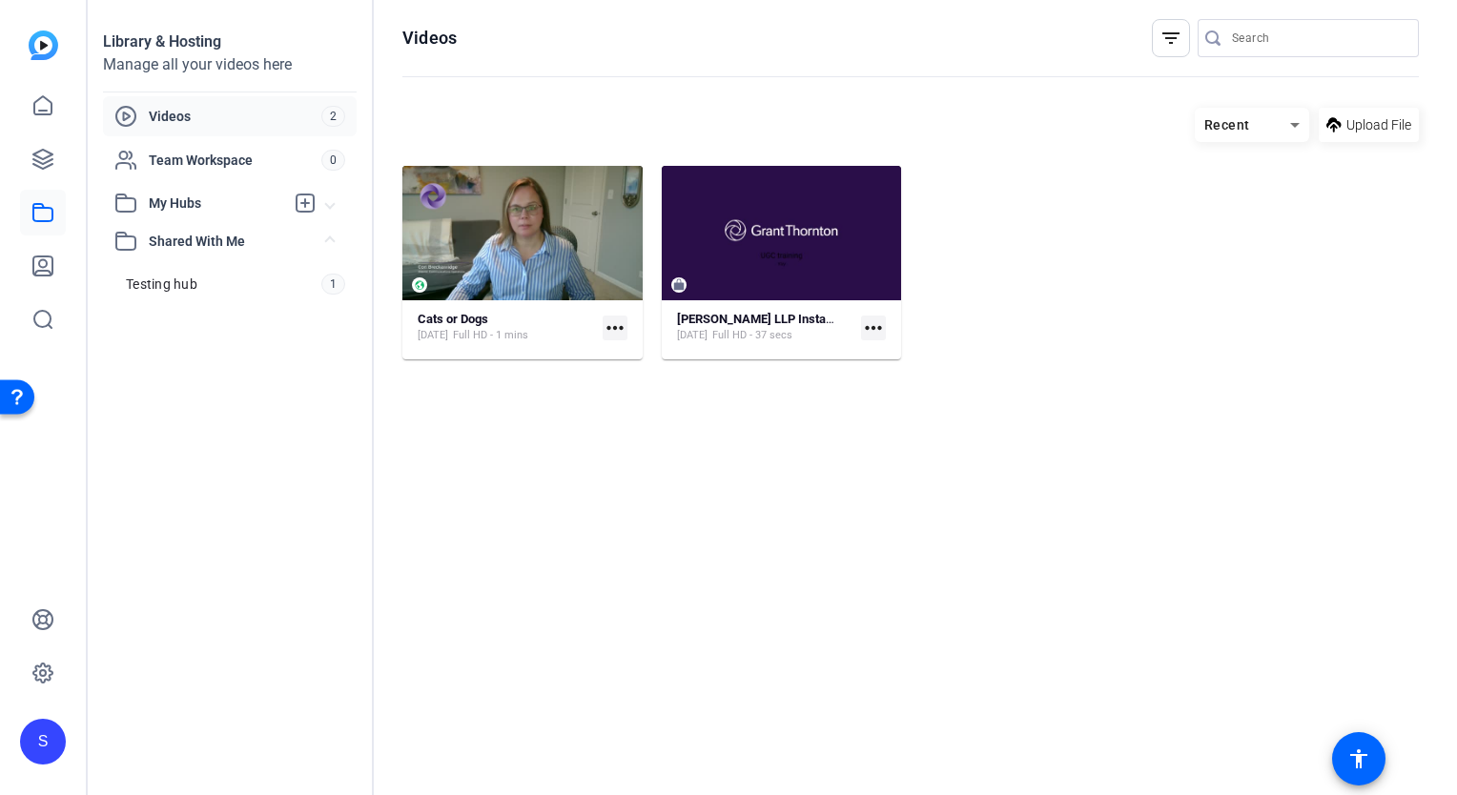
click at [35, 749] on div "S" at bounding box center [43, 742] width 46 height 46
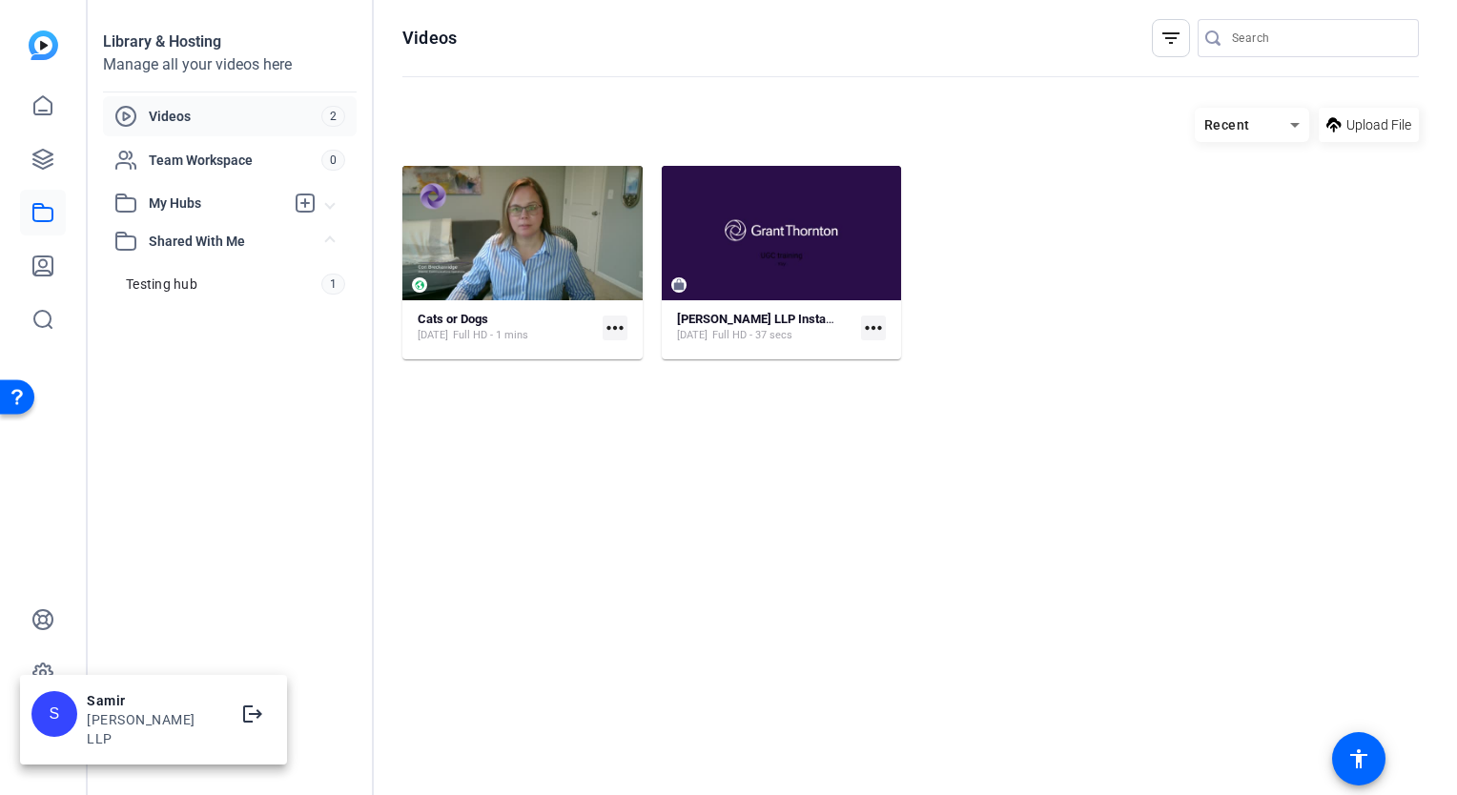
click at [144, 739] on div "[PERSON_NAME] LLP" at bounding box center [153, 729] width 133 height 38
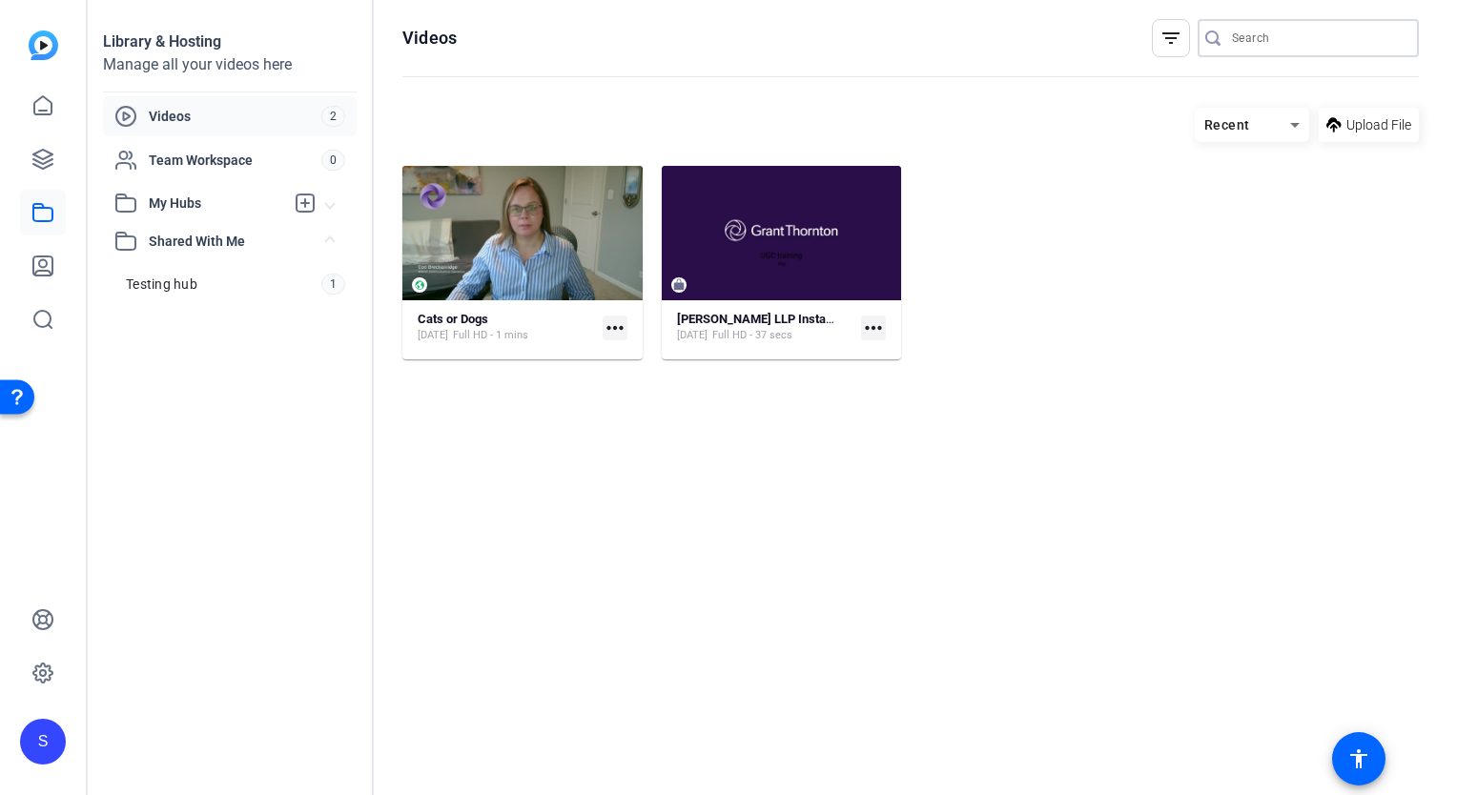
click at [1256, 44] on input "Search" at bounding box center [1318, 38] width 172 height 23
click at [1084, 338] on div "Cats or Dogs [DATE] Full HD - 1 mins more_horiz [PERSON_NAME] LLP Instant Video…" at bounding box center [910, 263] width 1016 height 194
click at [43, 319] on icon at bounding box center [42, 319] width 23 height 23
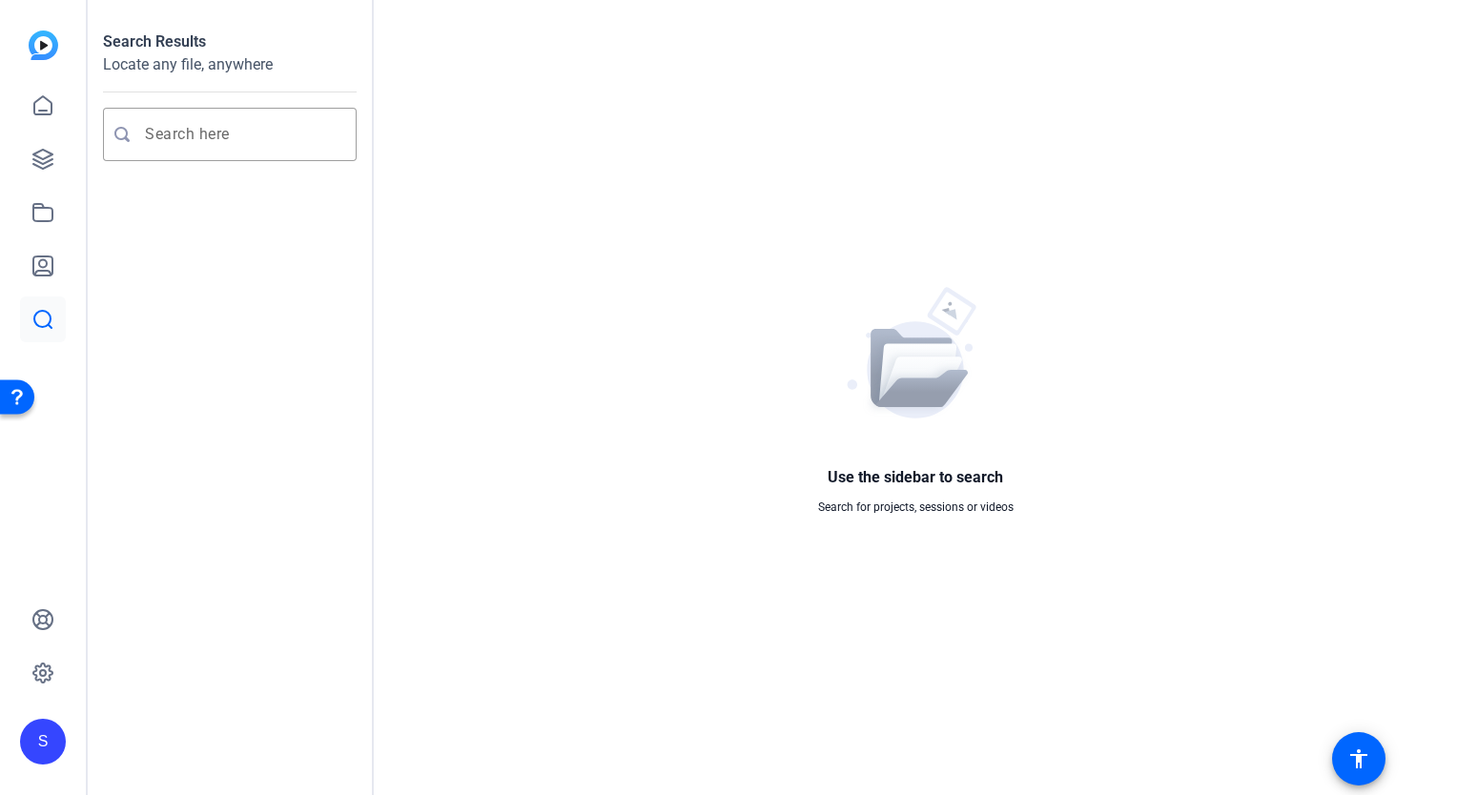
click at [46, 742] on div "S" at bounding box center [43, 742] width 46 height 46
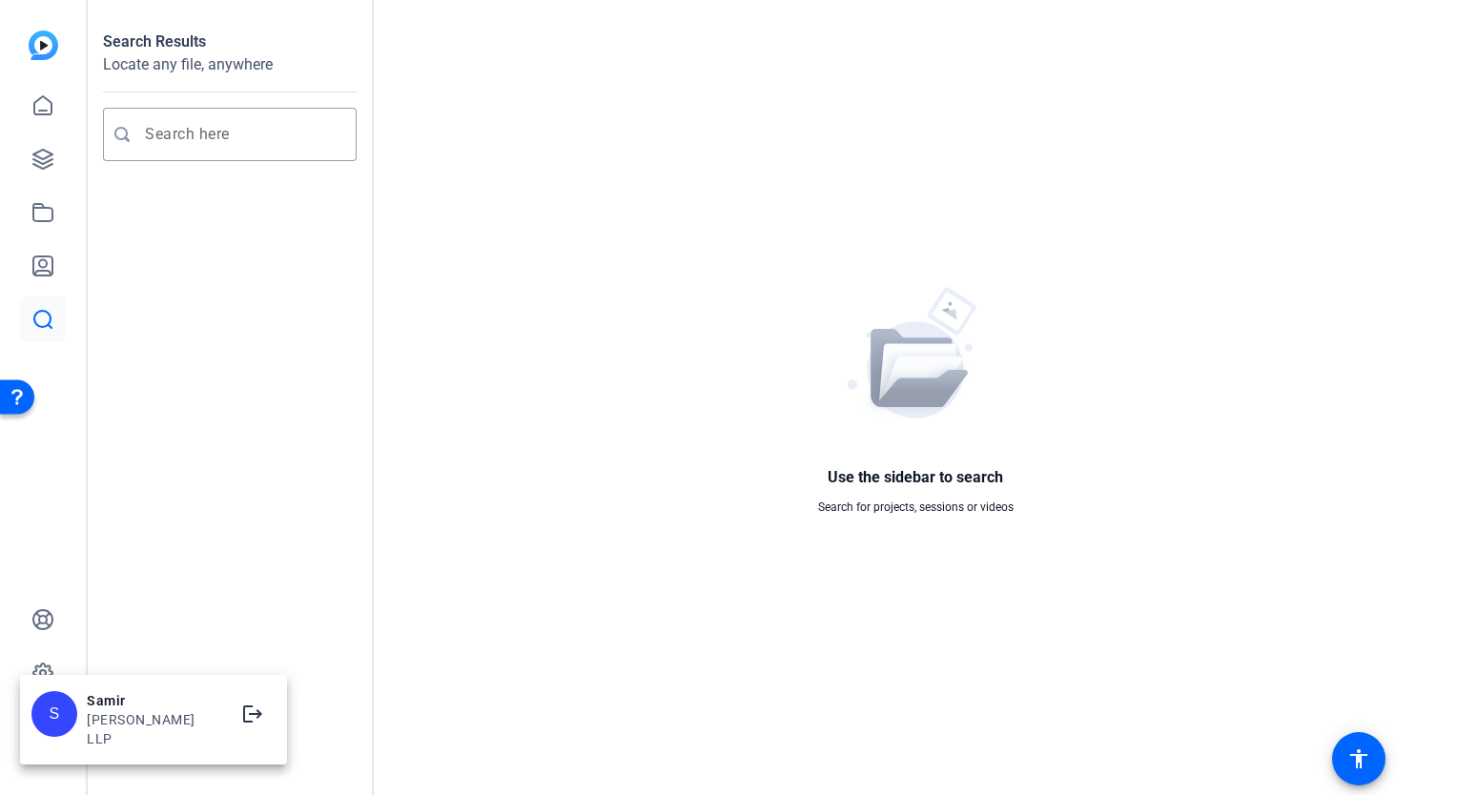
click at [103, 738] on div "[PERSON_NAME] LLP" at bounding box center [153, 729] width 133 height 38
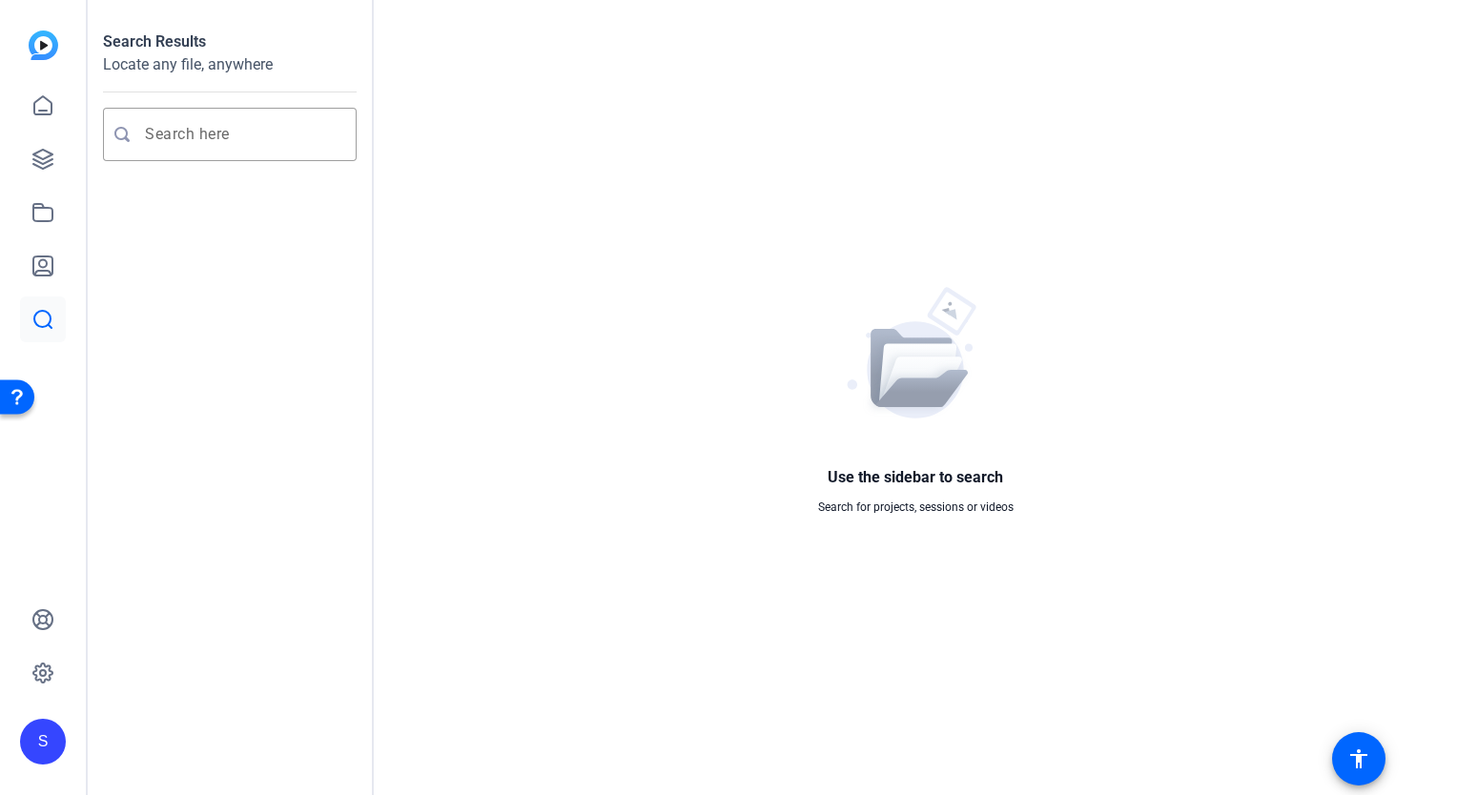
click at [52, 50] on img at bounding box center [44, 46] width 30 height 30
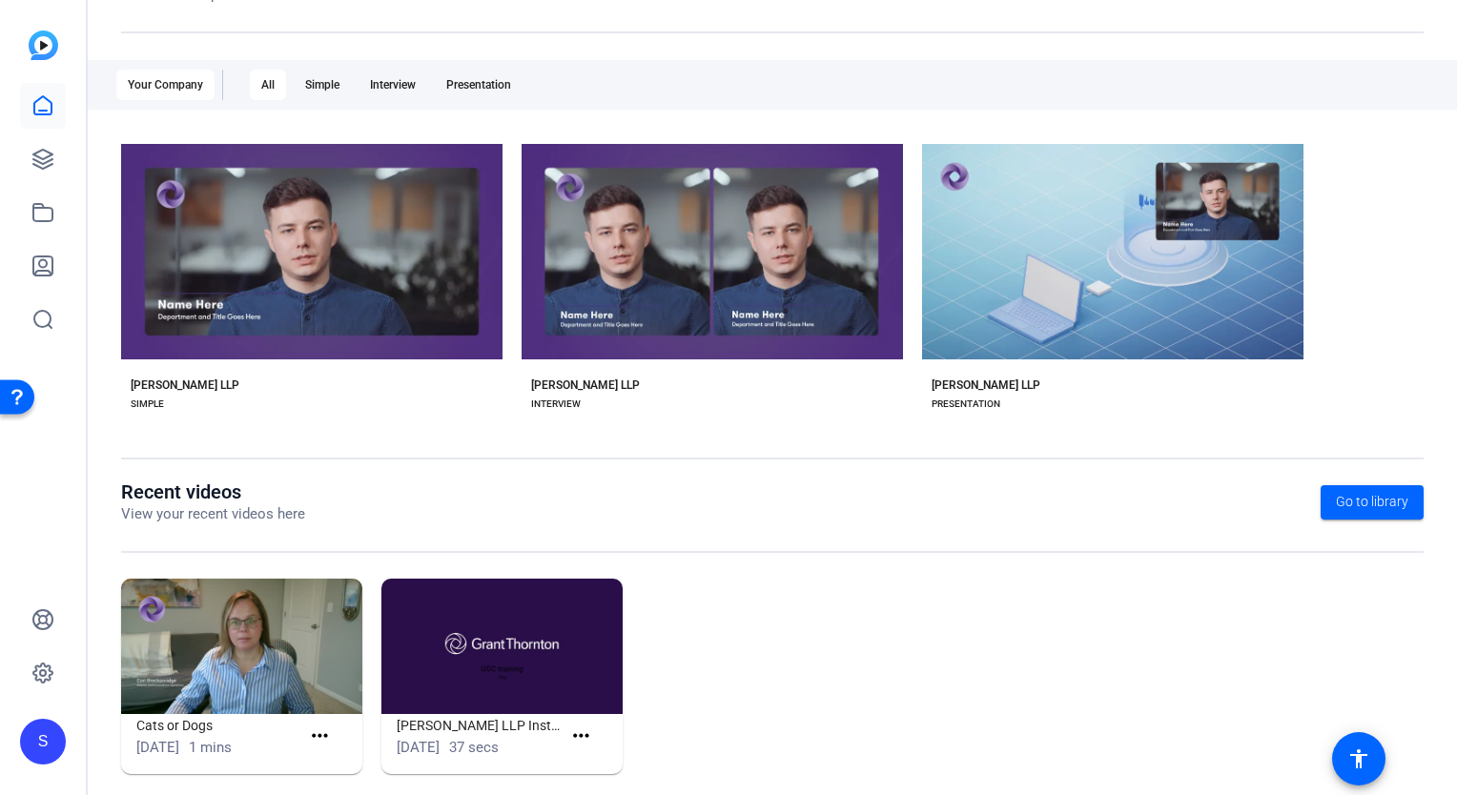
scroll to position [270, 0]
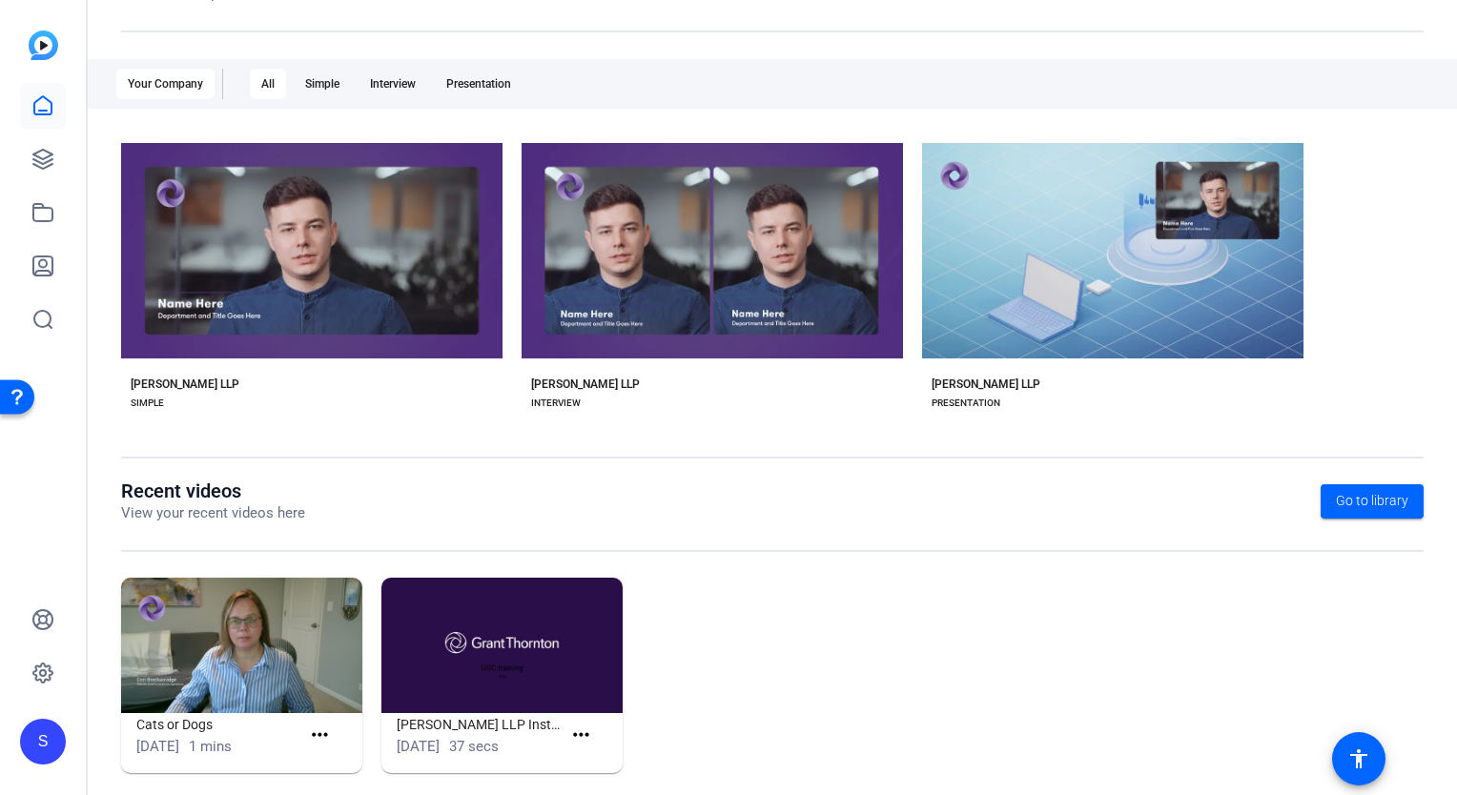
click at [159, 86] on div "Your Company" at bounding box center [165, 84] width 98 height 31
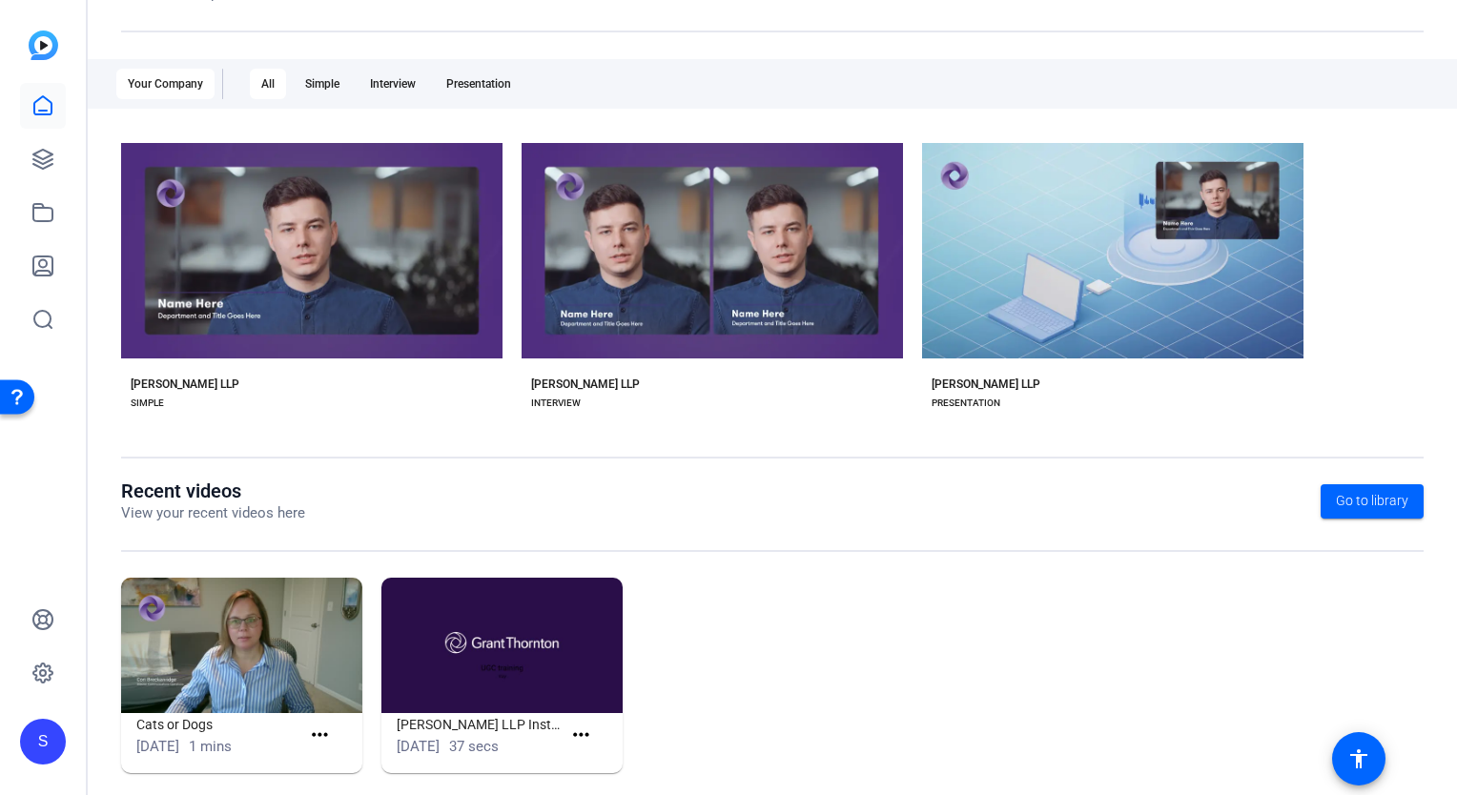
click at [159, 86] on div "Your Company" at bounding box center [165, 84] width 98 height 31
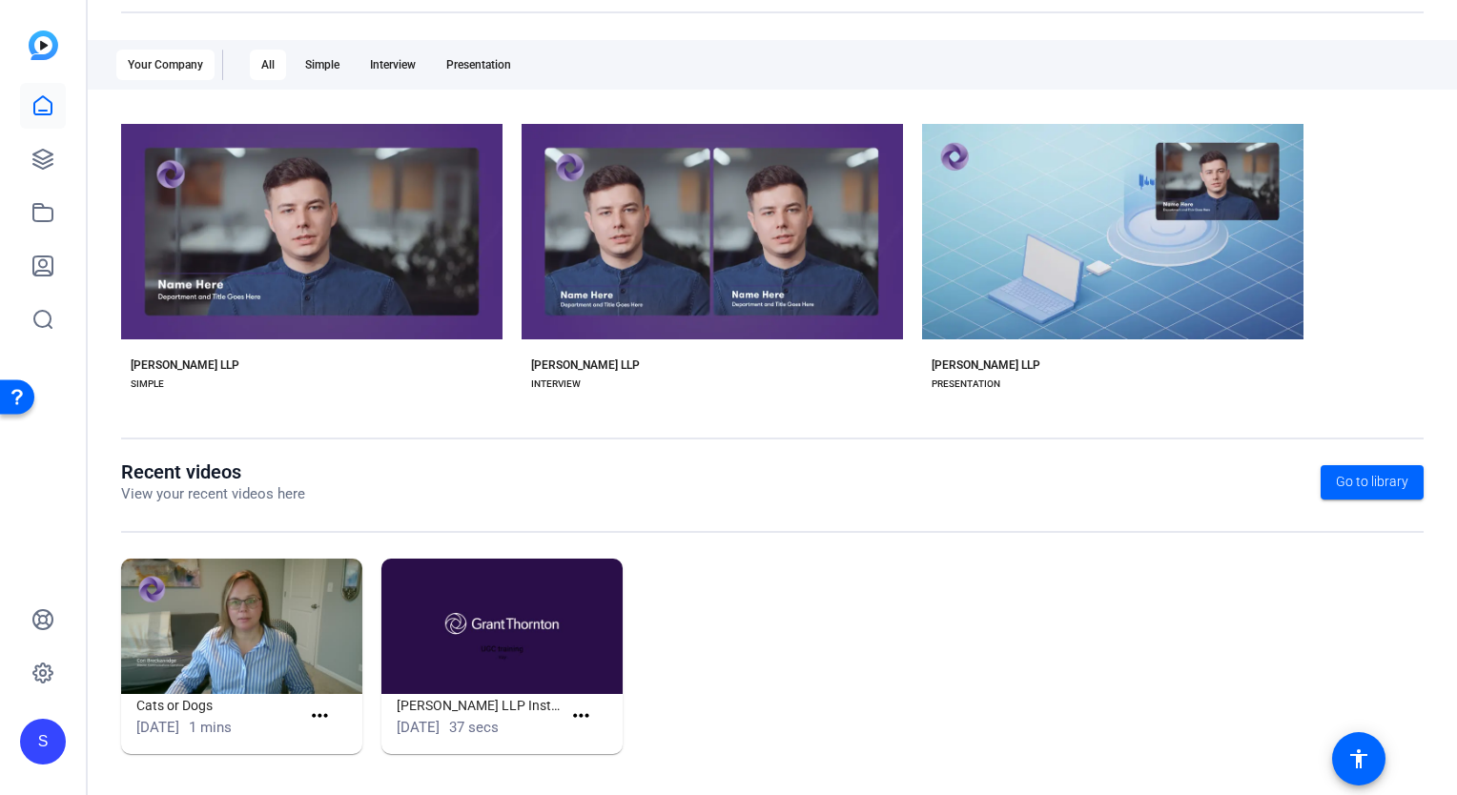
click at [45, 738] on div "S" at bounding box center [43, 742] width 46 height 46
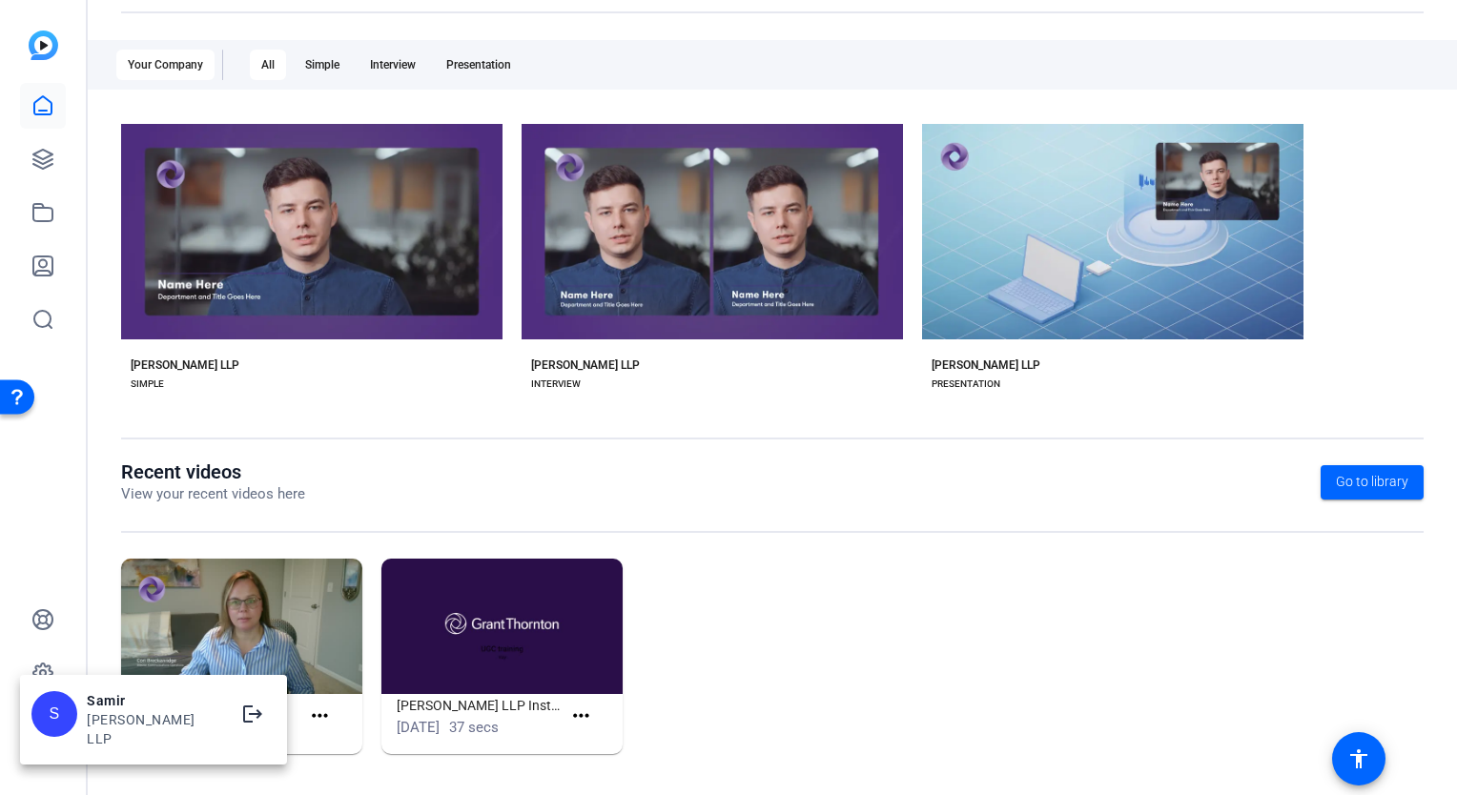
click at [129, 742] on div "[PERSON_NAME] LLP" at bounding box center [153, 729] width 133 height 38
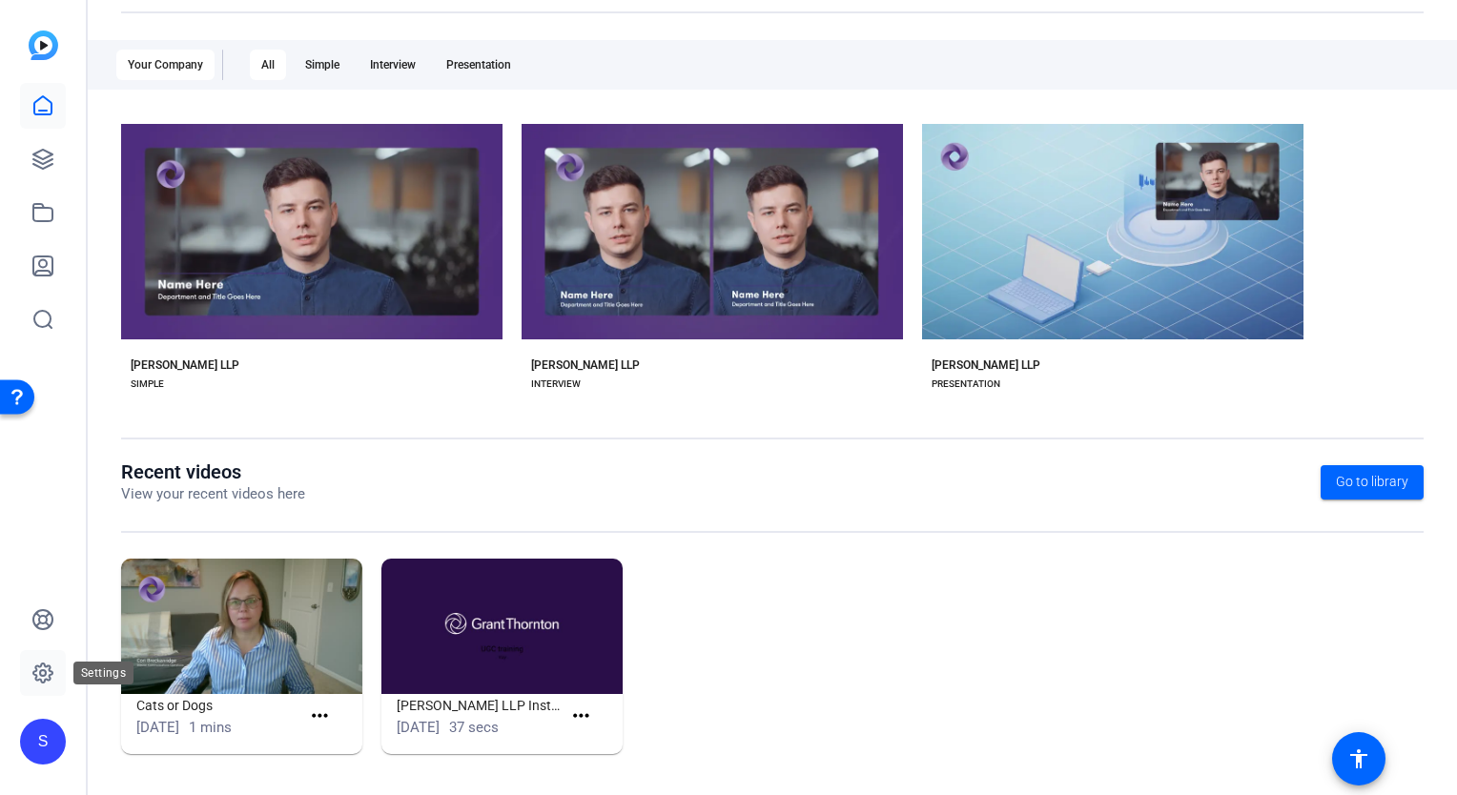
click at [51, 685] on link at bounding box center [43, 673] width 46 height 46
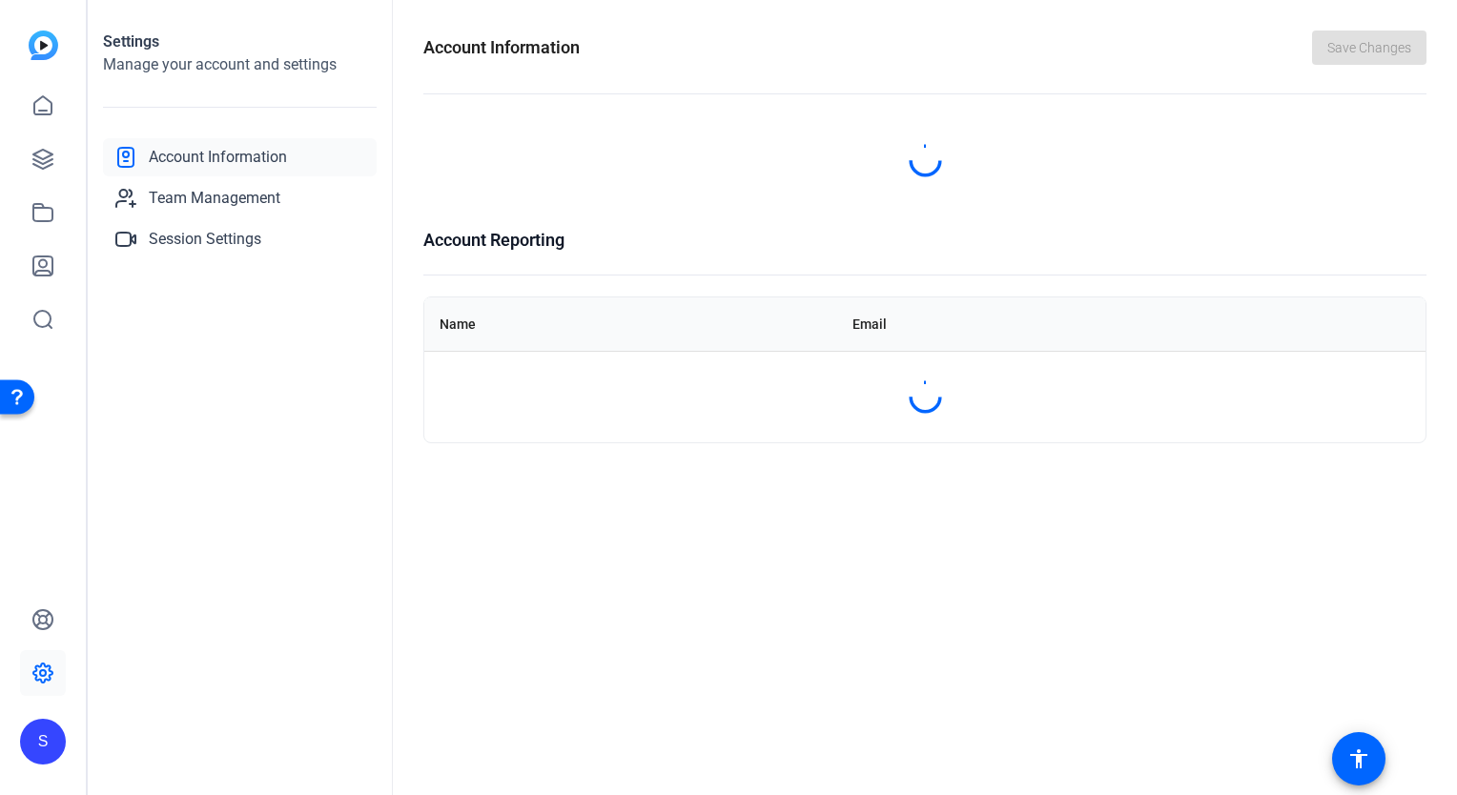
scroll to position [0, 0]
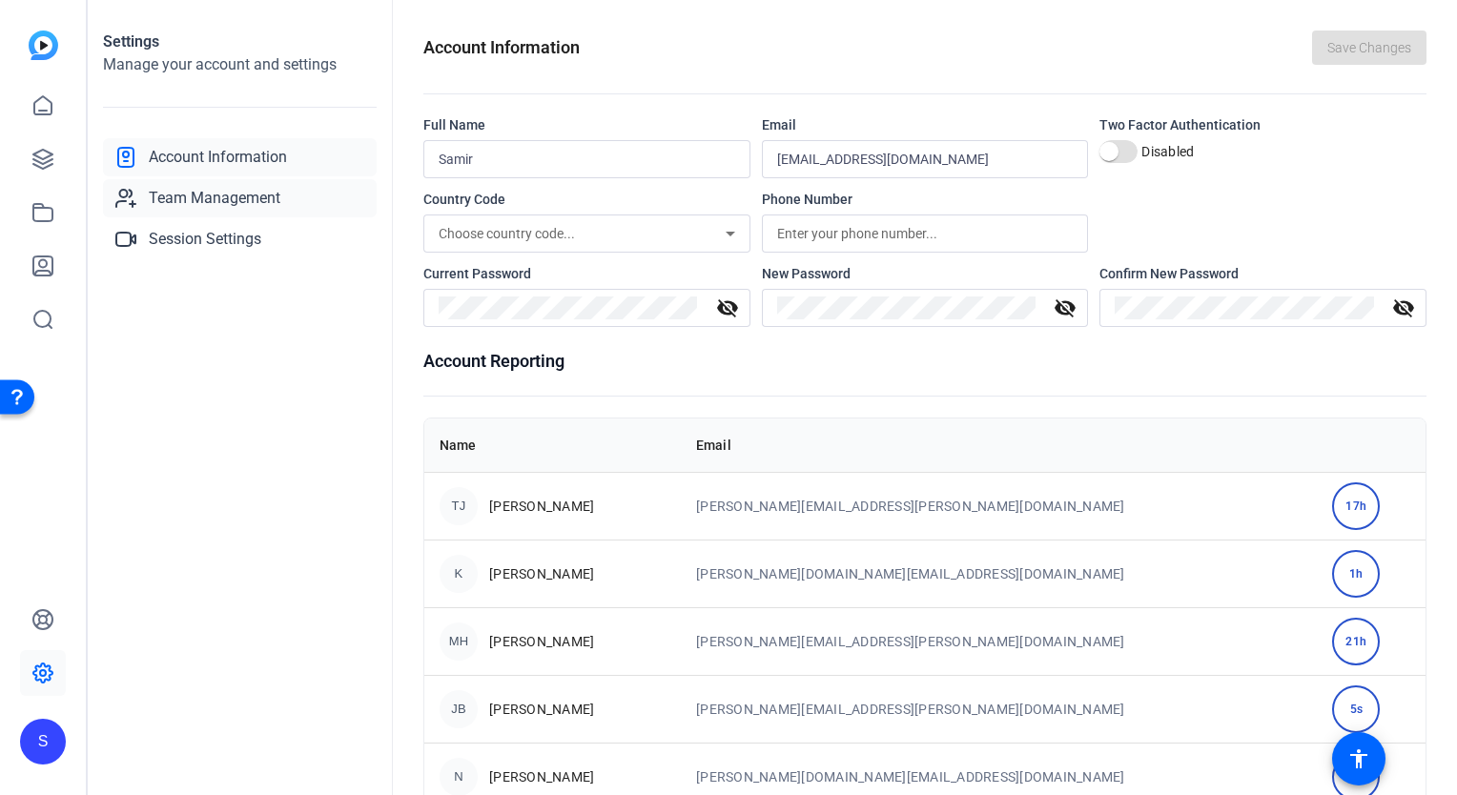
click at [235, 200] on span "Team Management" at bounding box center [215, 198] width 132 height 23
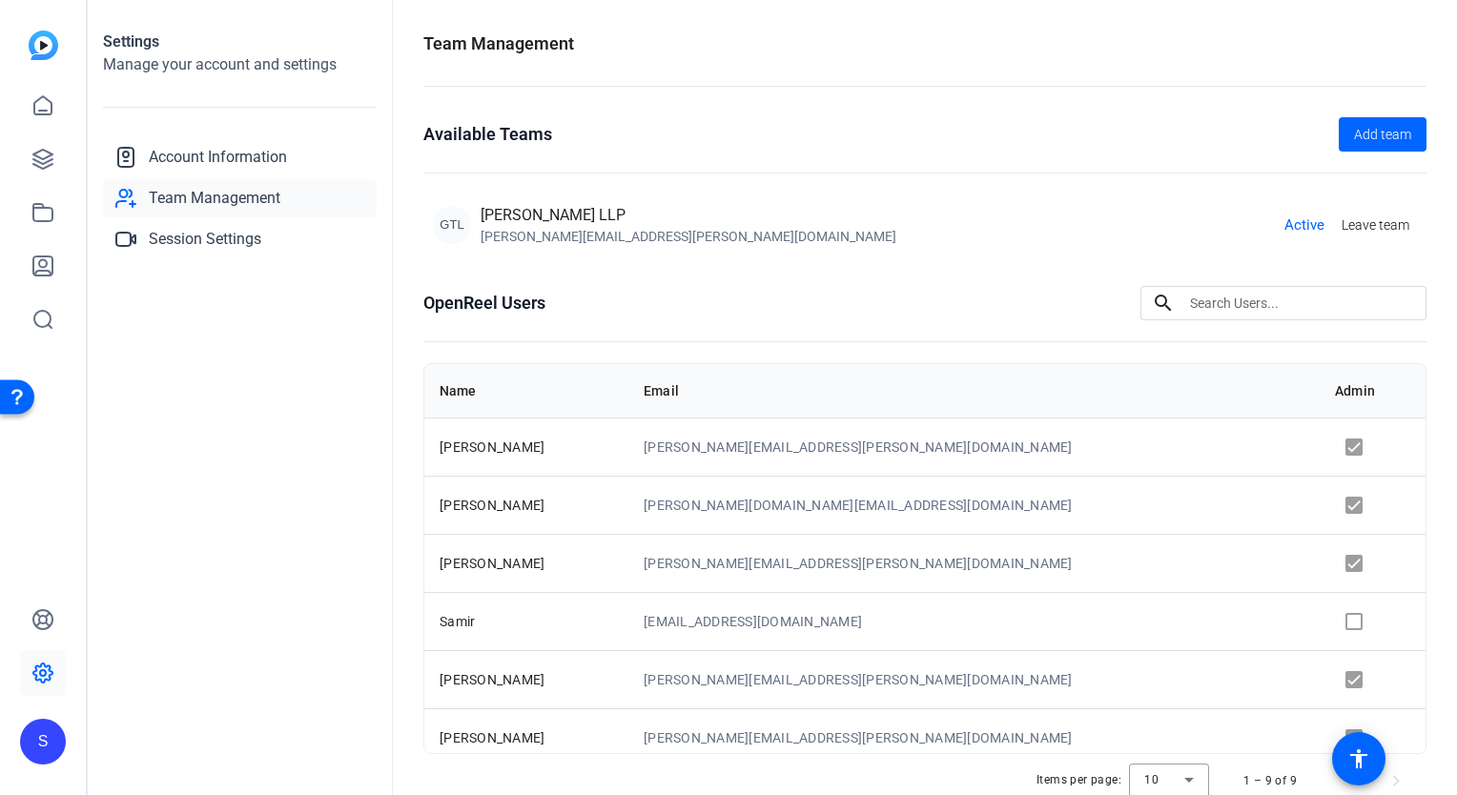
scroll to position [71, 0]
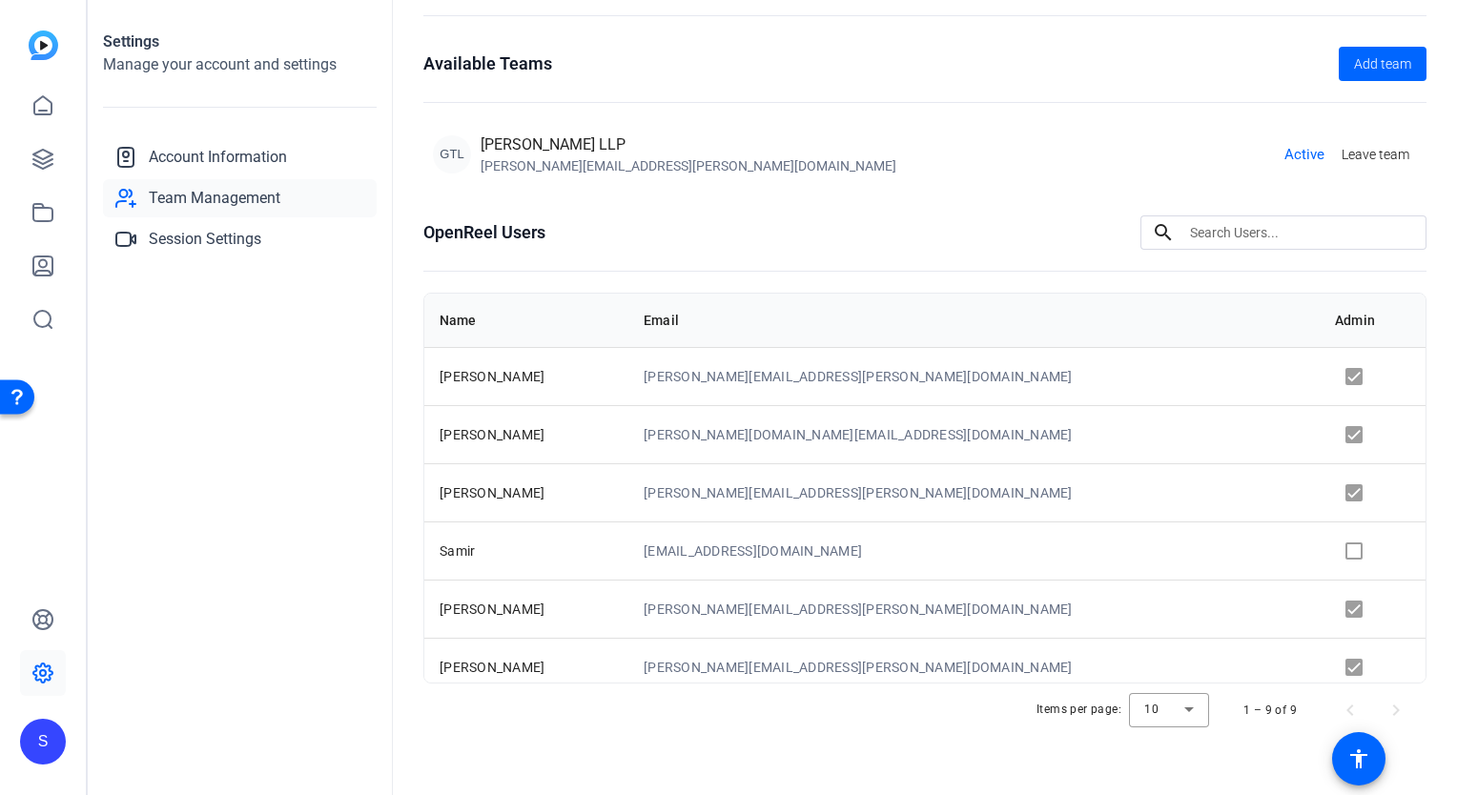
click at [1319, 549] on td at bounding box center [1372, 550] width 106 height 58
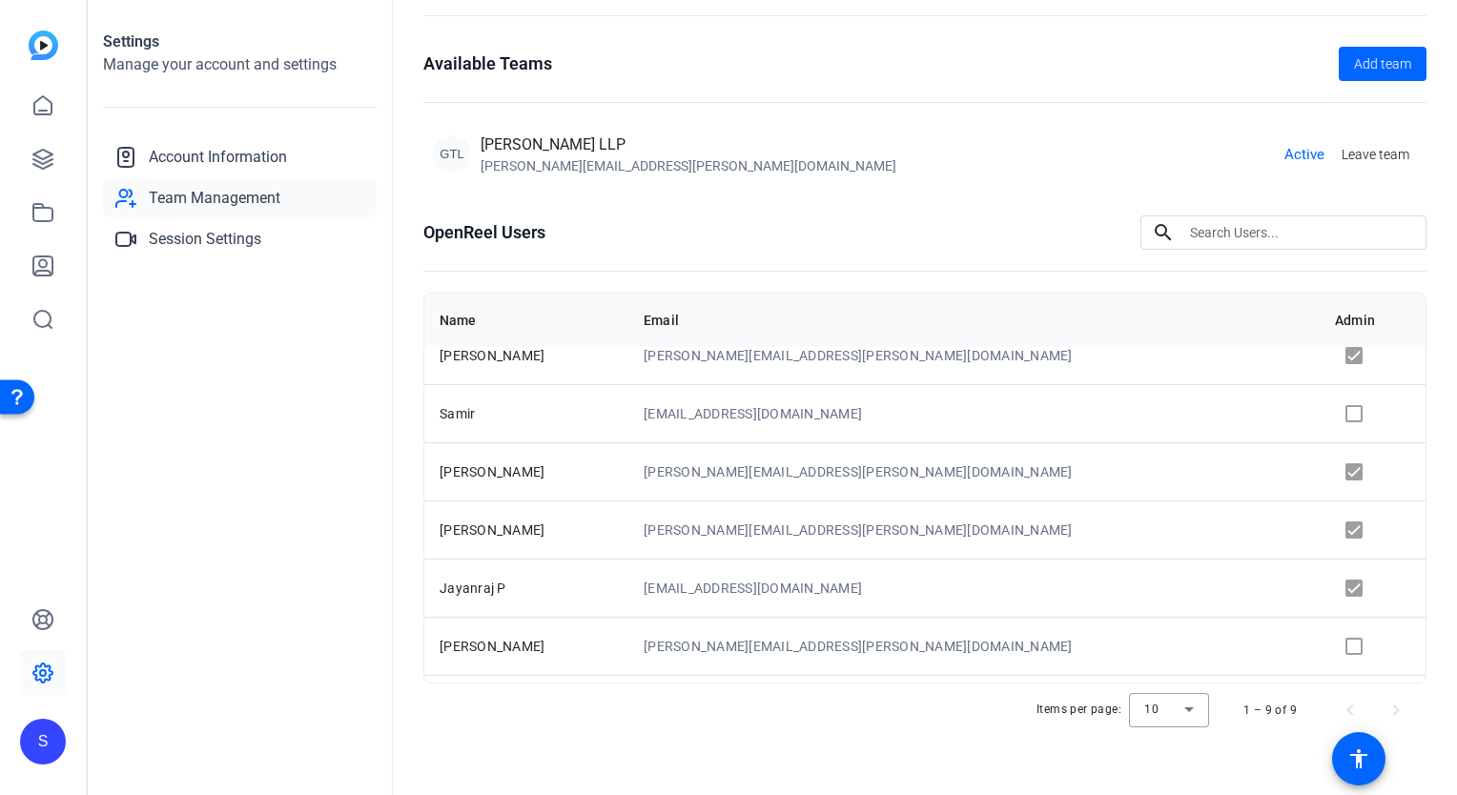
scroll to position [185, 0]
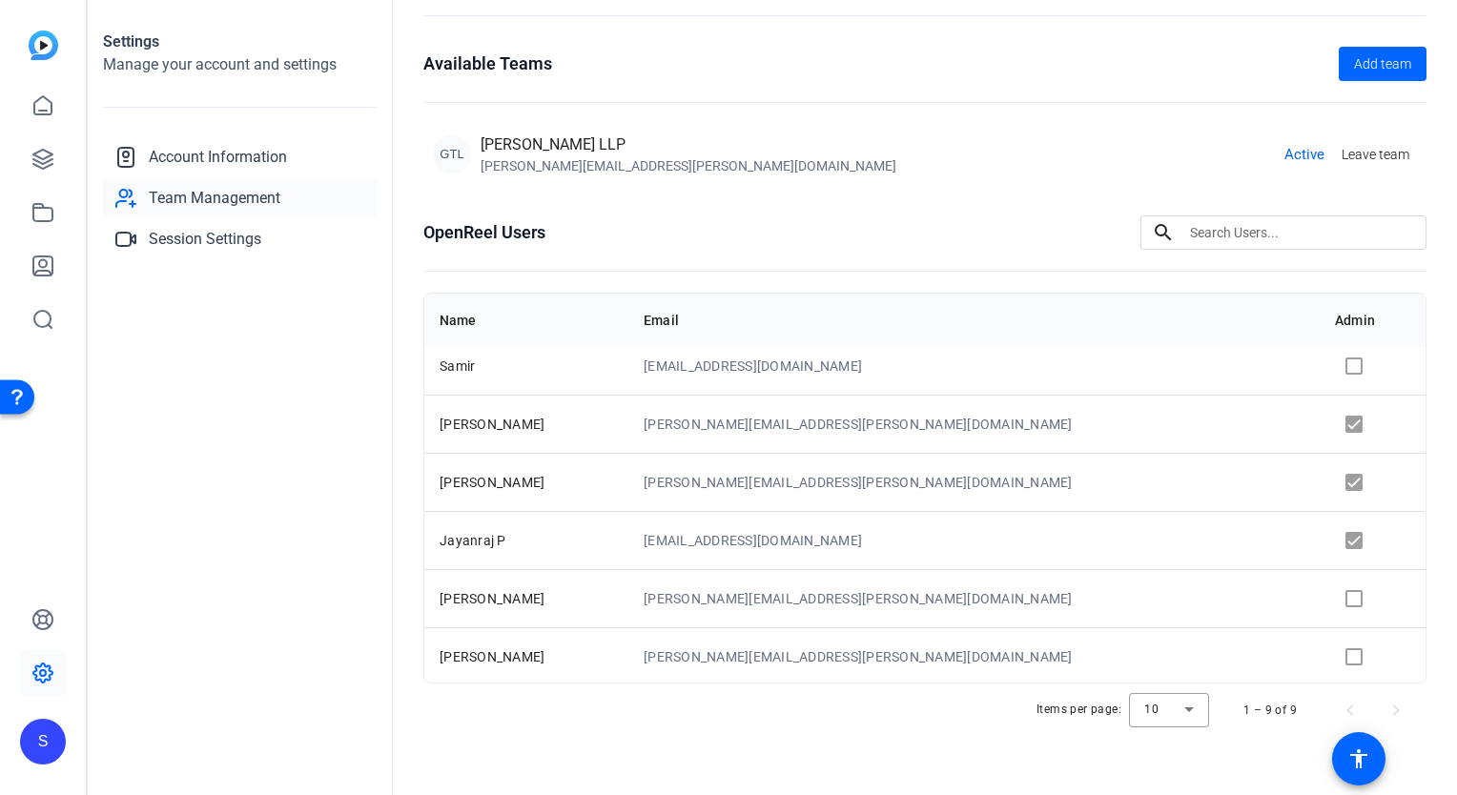
click at [1319, 658] on td at bounding box center [1372, 656] width 106 height 58
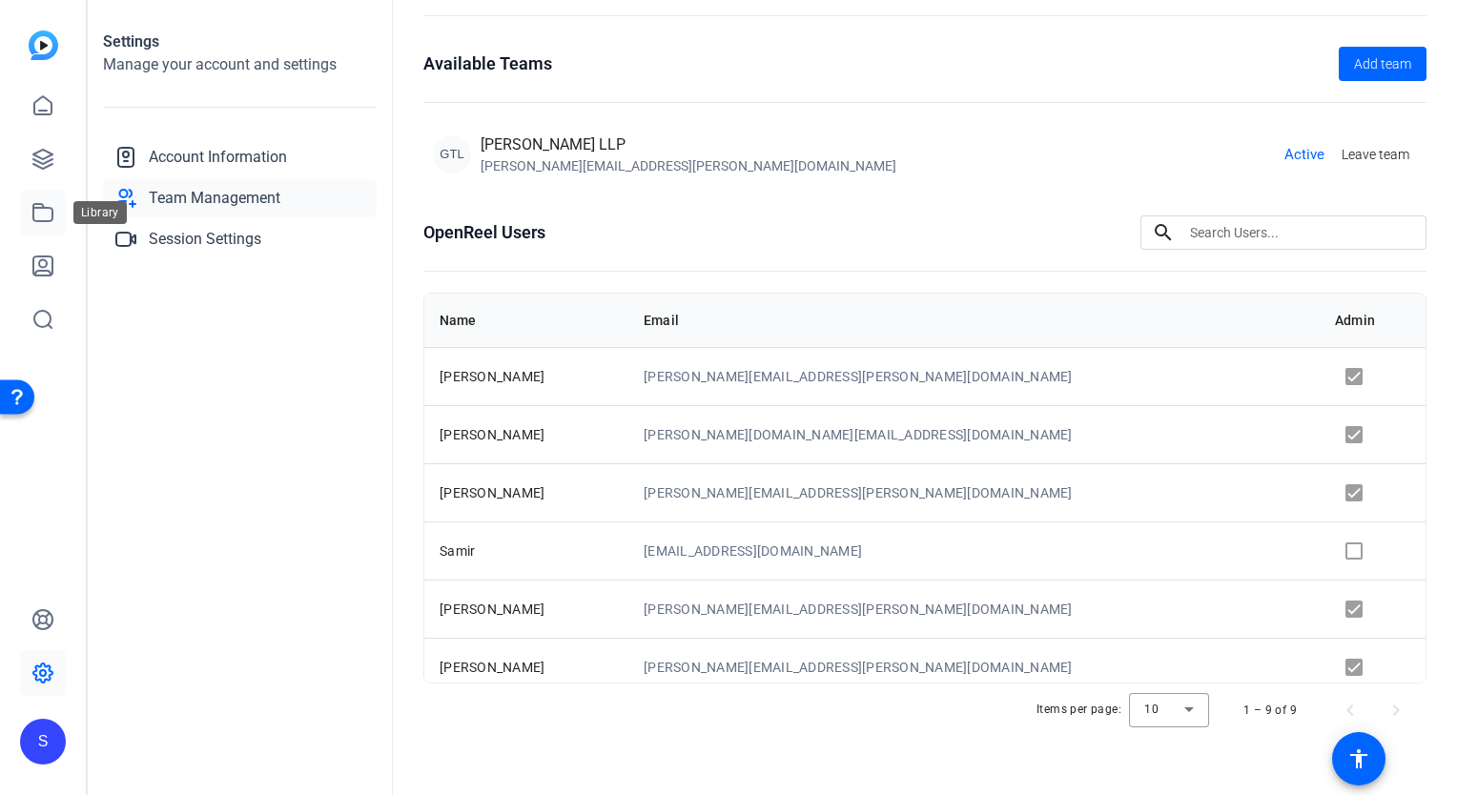
click at [40, 225] on link at bounding box center [43, 213] width 46 height 46
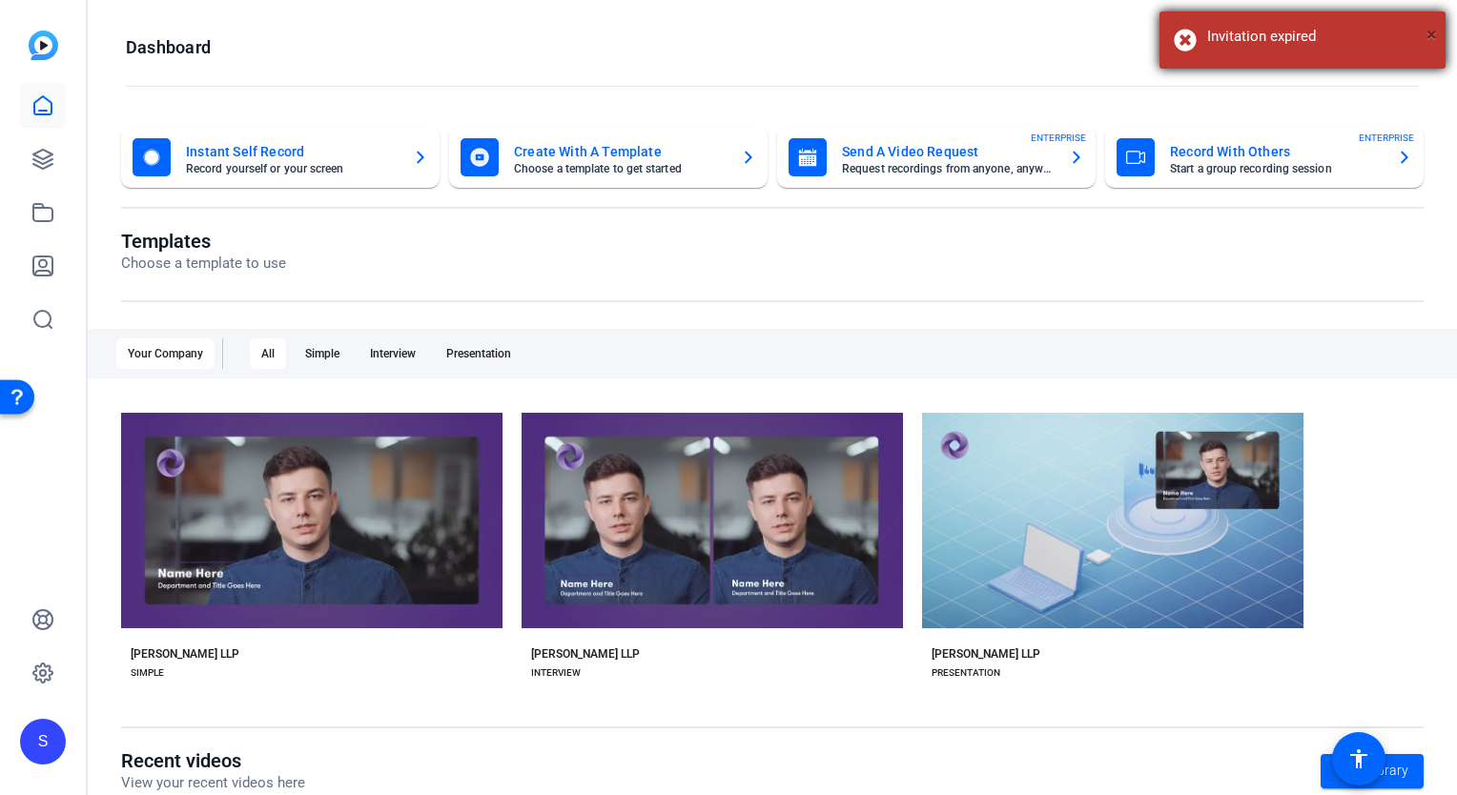
click at [1429, 36] on span "×" at bounding box center [1431, 34] width 10 height 23
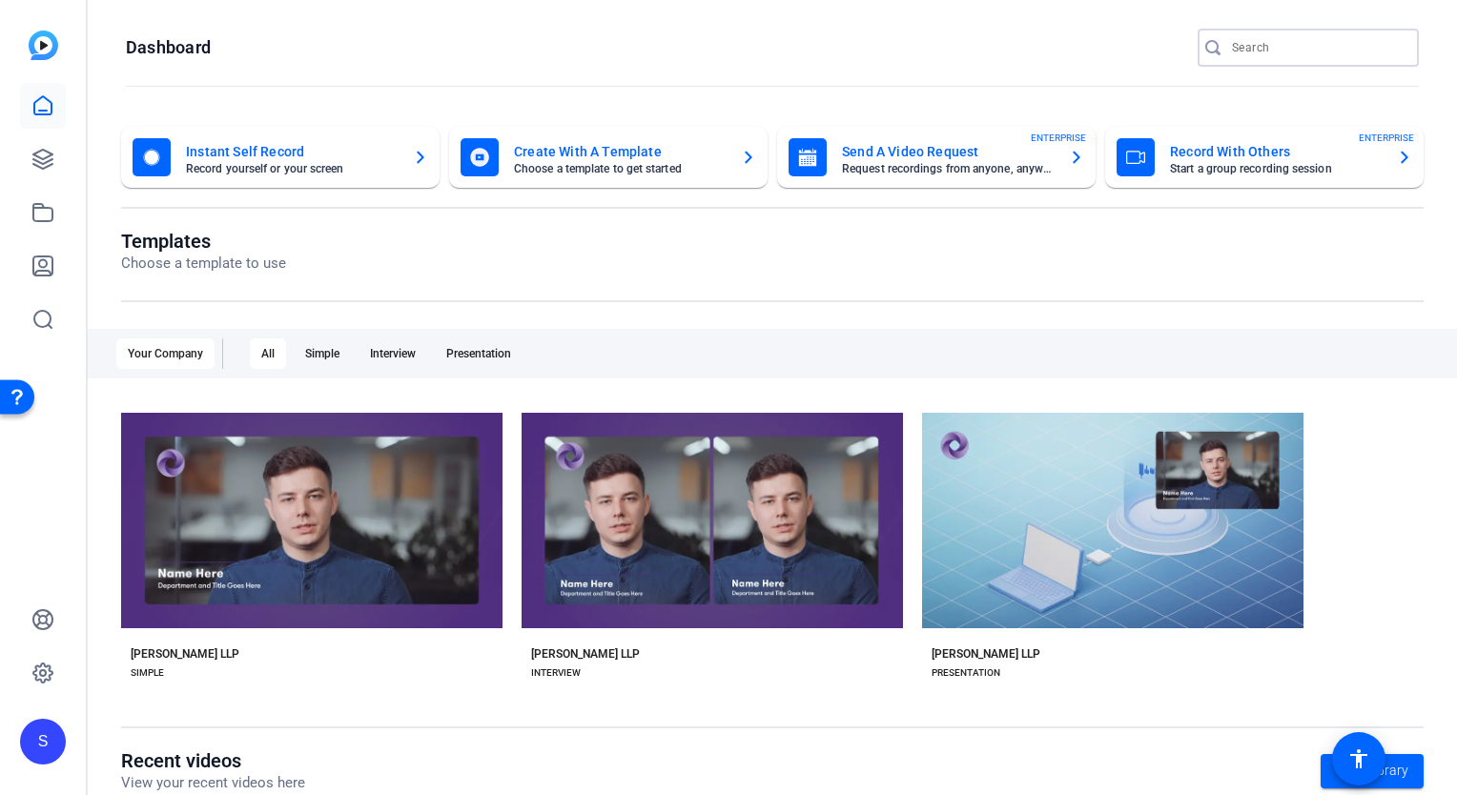
click at [1239, 47] on input "Search" at bounding box center [1318, 47] width 172 height 23
click at [36, 196] on link at bounding box center [43, 213] width 46 height 46
